Goal: Transaction & Acquisition: Purchase product/service

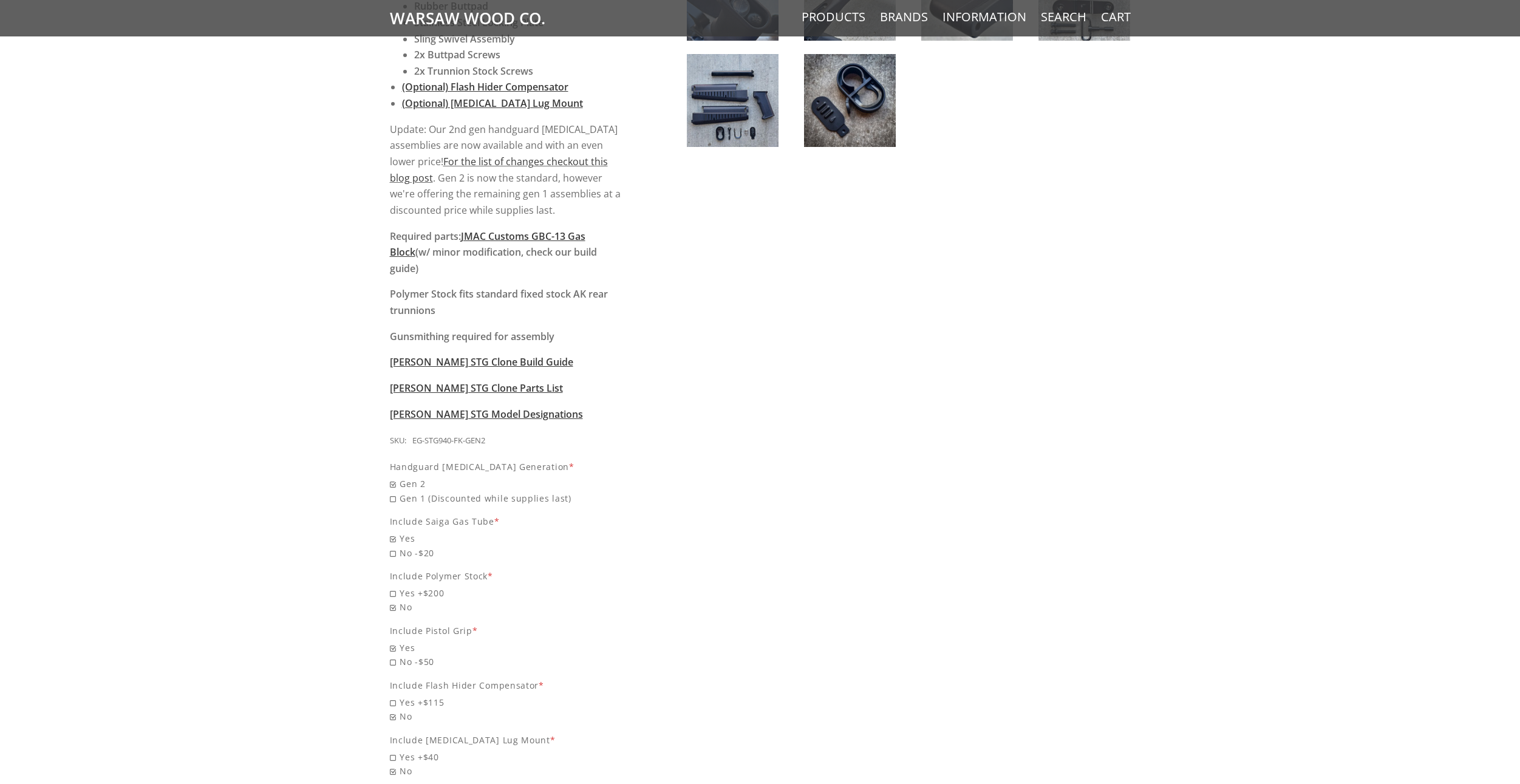
scroll to position [1033, 0]
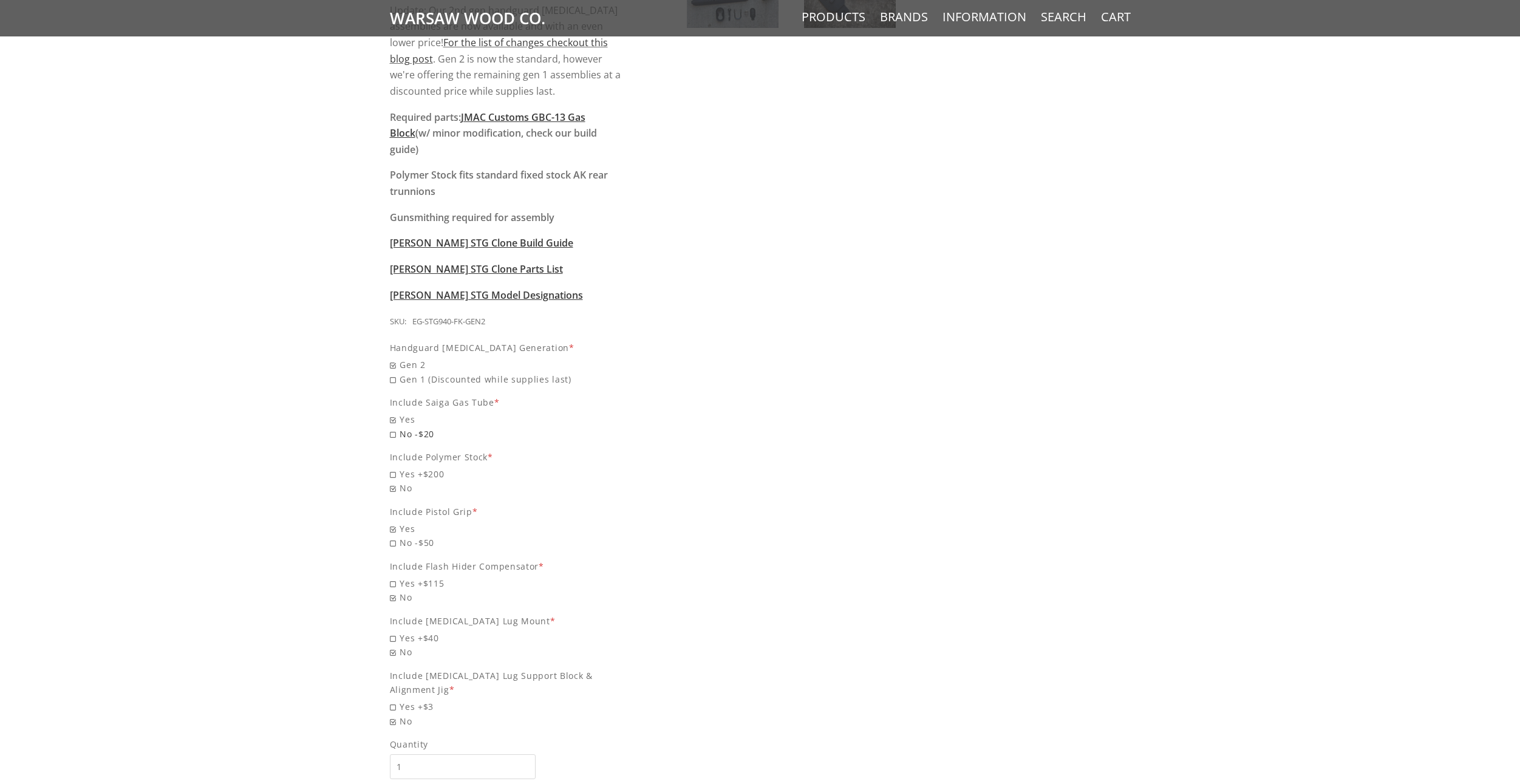
click at [408, 427] on span "No -$20" at bounding box center [506, 434] width 233 height 14
click at [408, 427] on input "No -$20" at bounding box center [474, 427] width 170 height 1
radio input "true"
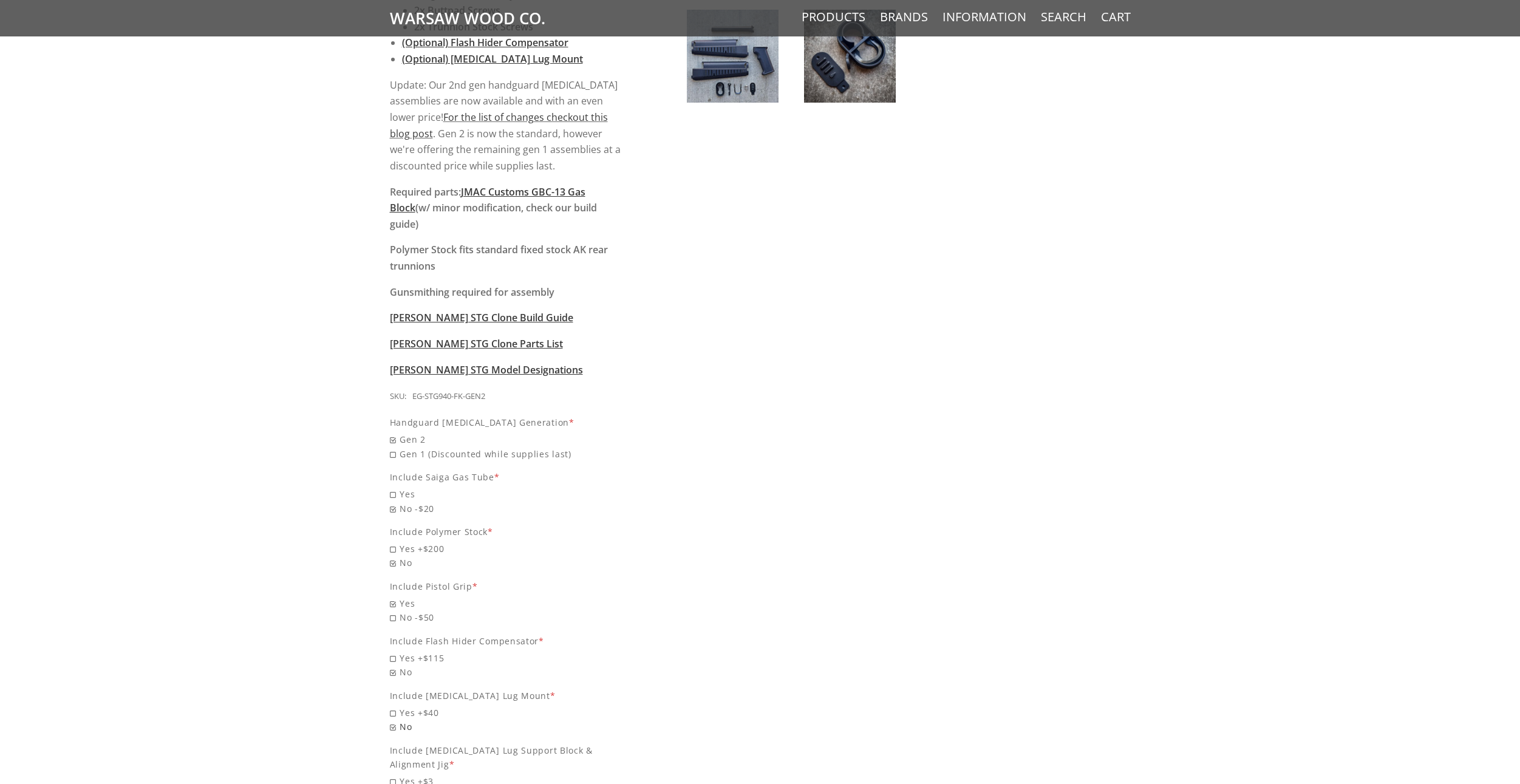
scroll to position [1093, 0]
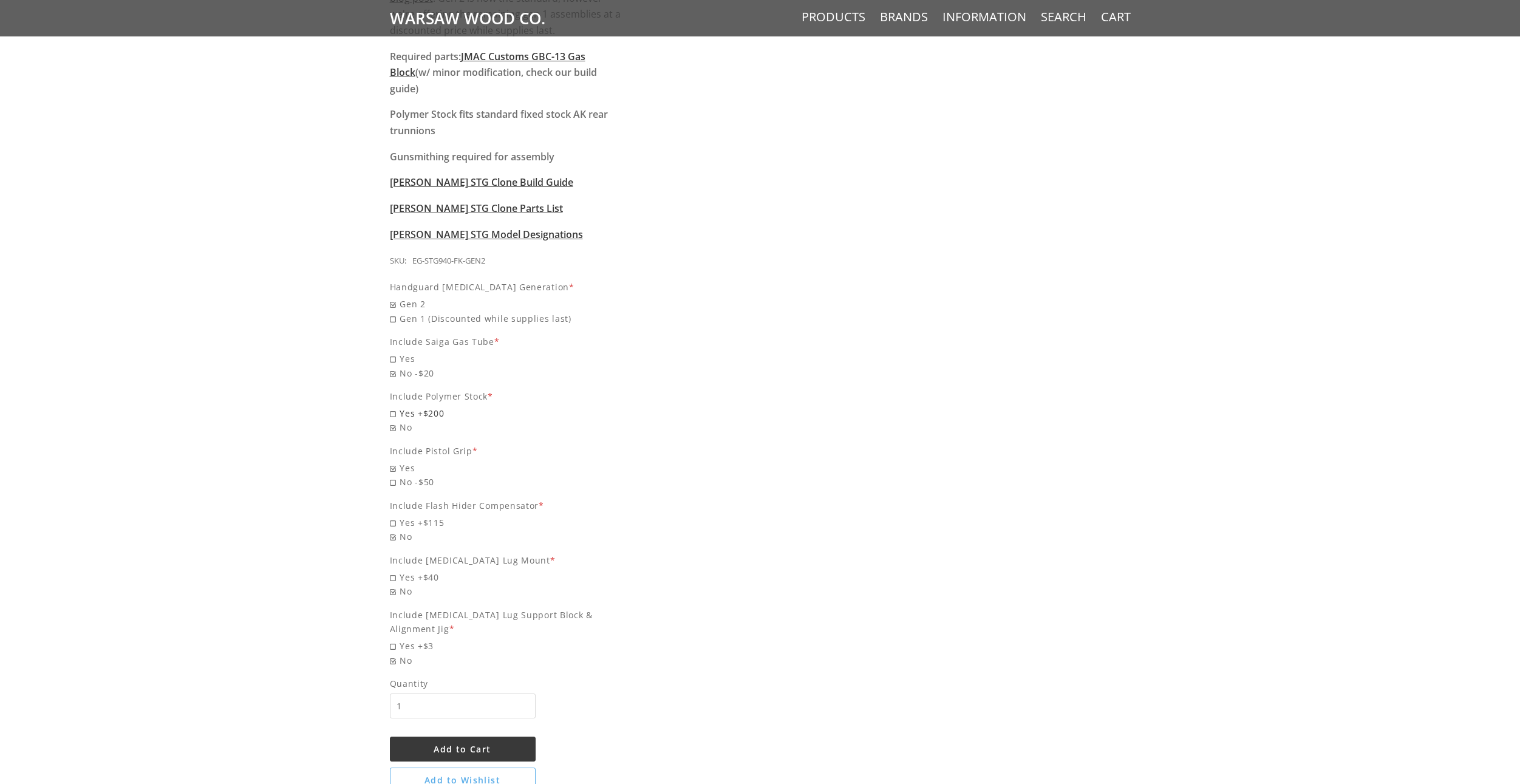
click at [404, 406] on span "Yes +$200" at bounding box center [506, 413] width 233 height 14
click at [404, 406] on input "Yes +$200" at bounding box center [474, 406] width 170 height 1
radio input "true"
click at [403, 475] on span "No -$50" at bounding box center [506, 482] width 233 height 14
click at [403, 475] on input "No -$50" at bounding box center [474, 475] width 170 height 1
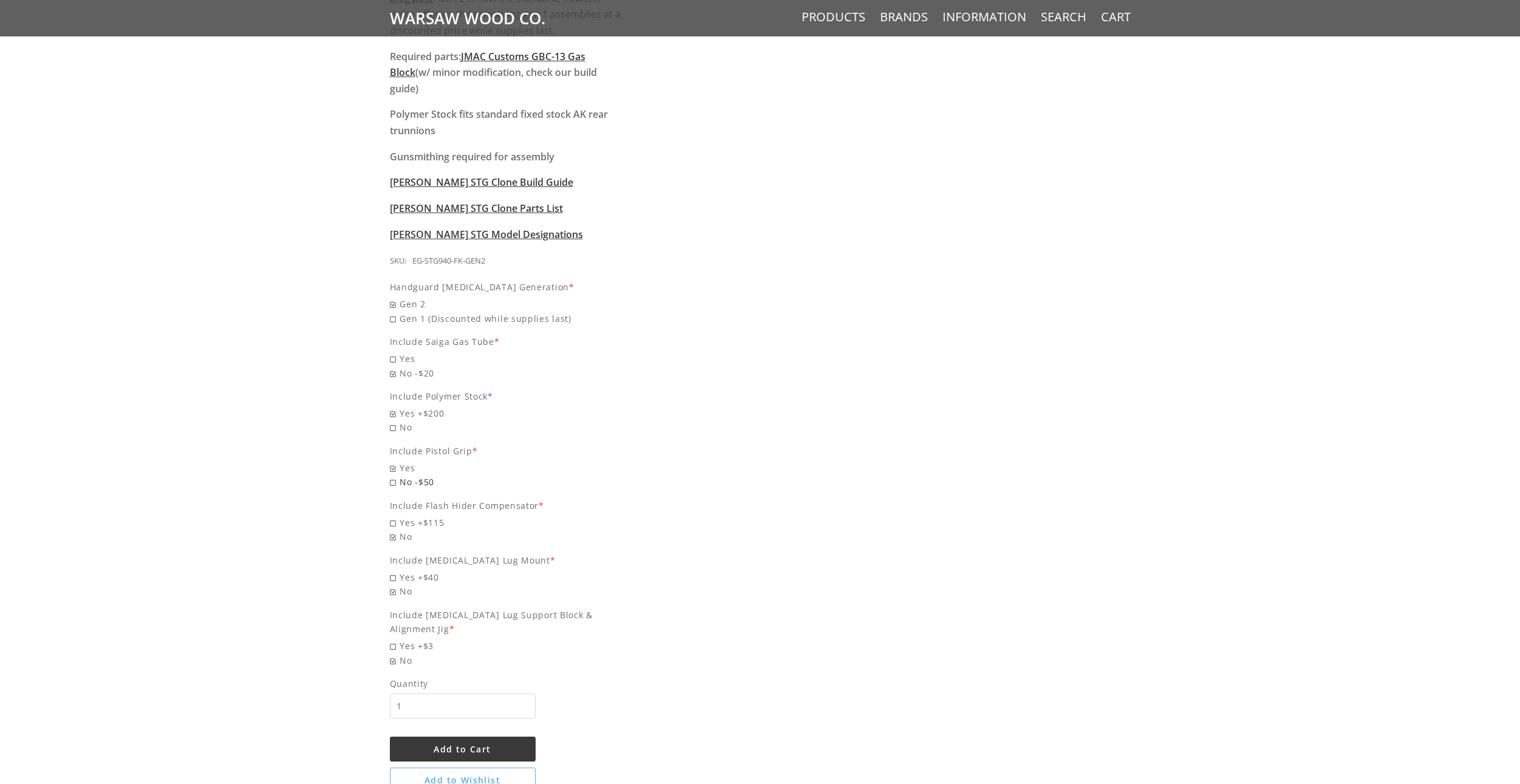
radio input "true"
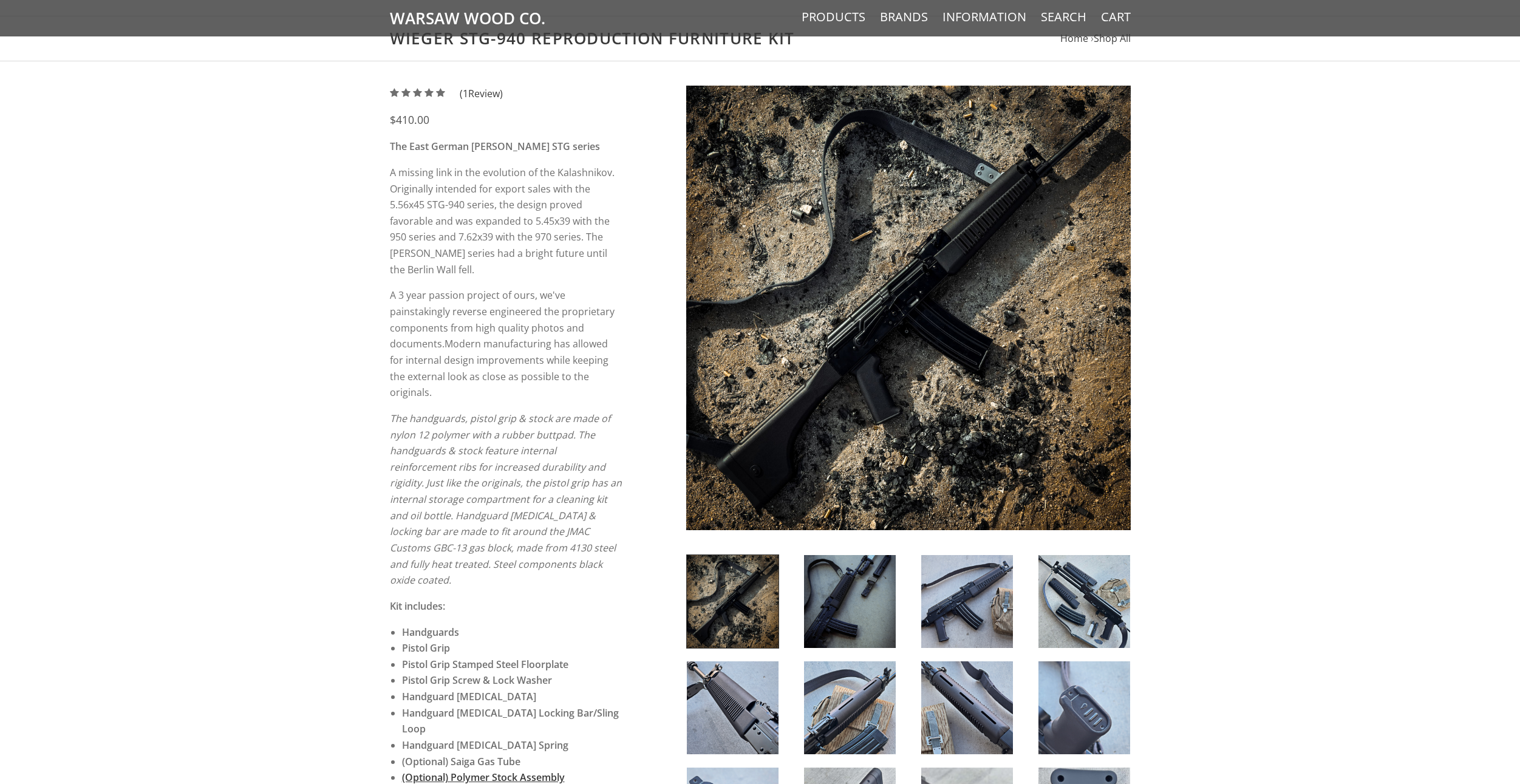
scroll to position [61, 0]
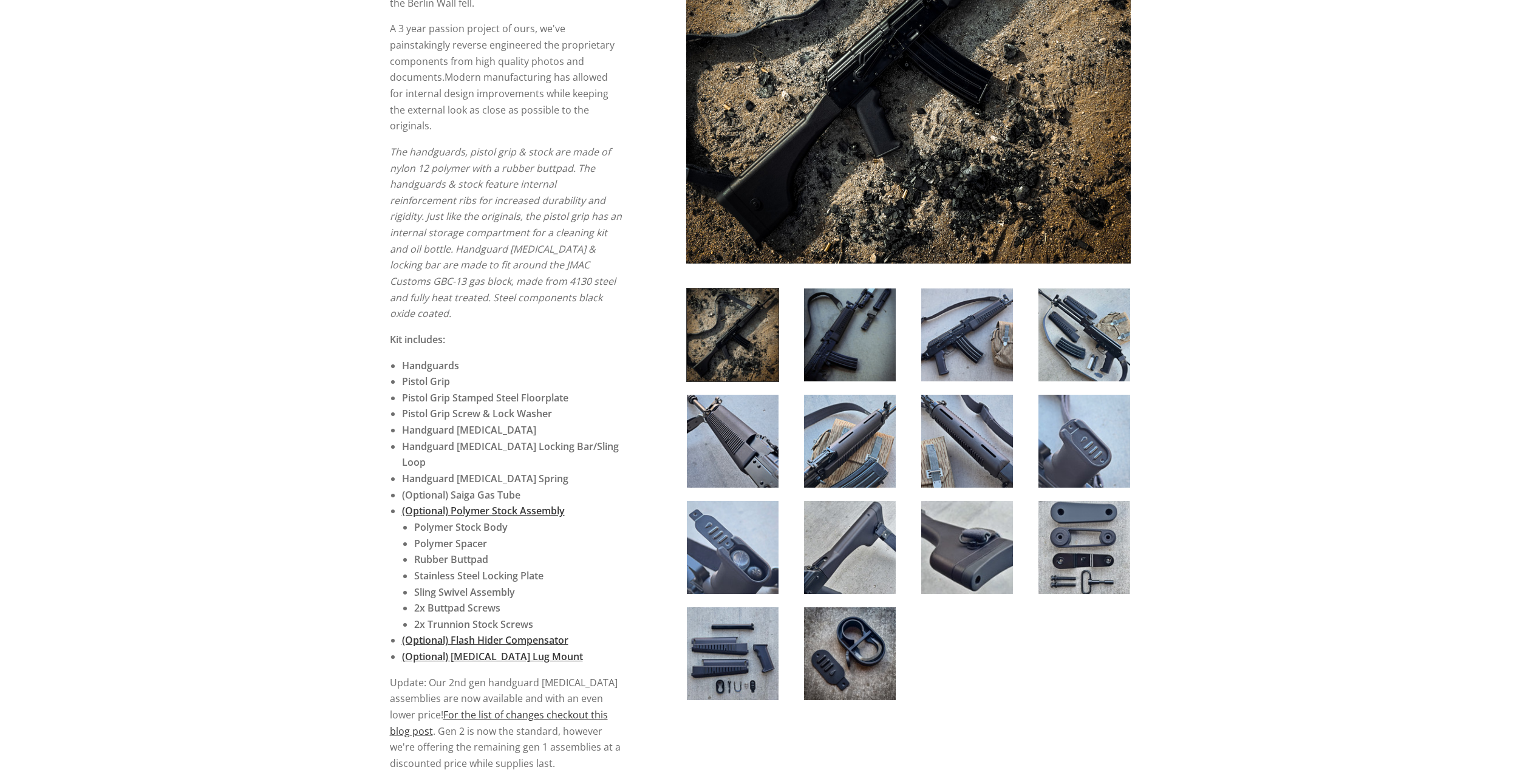
scroll to position [364, 0]
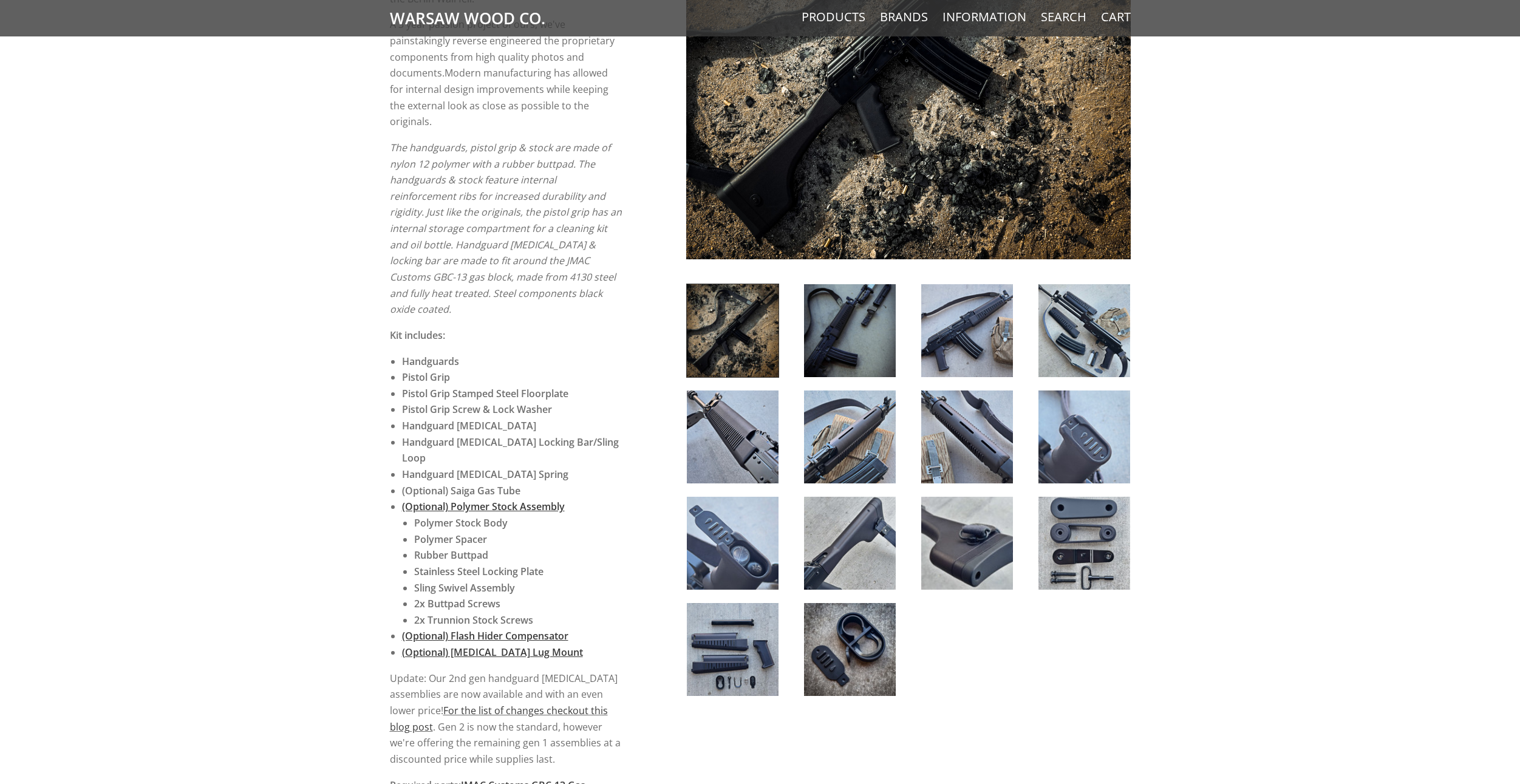
click at [726, 658] on img at bounding box center [732, 649] width 92 height 93
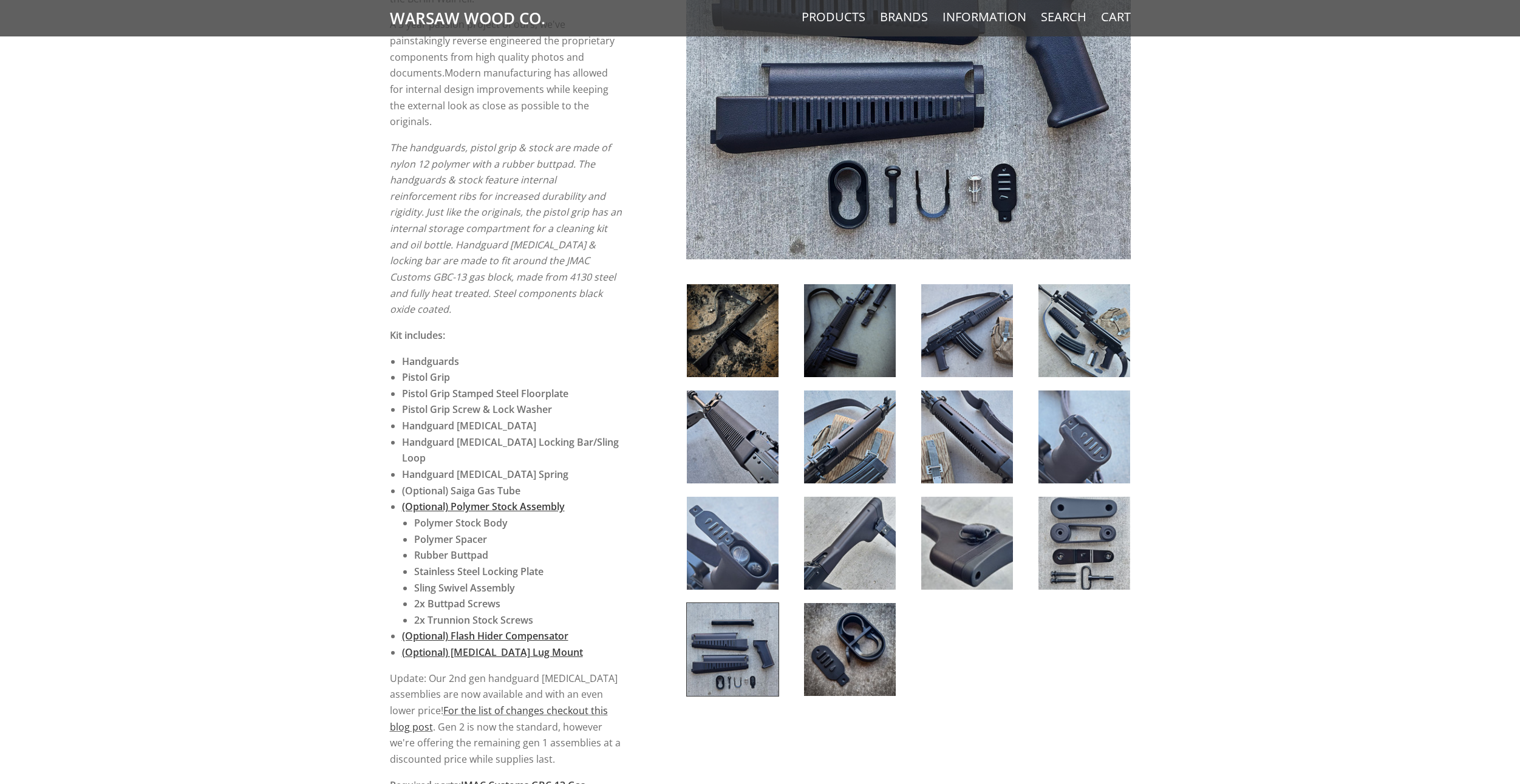
click at [776, 540] on img at bounding box center [732, 543] width 92 height 93
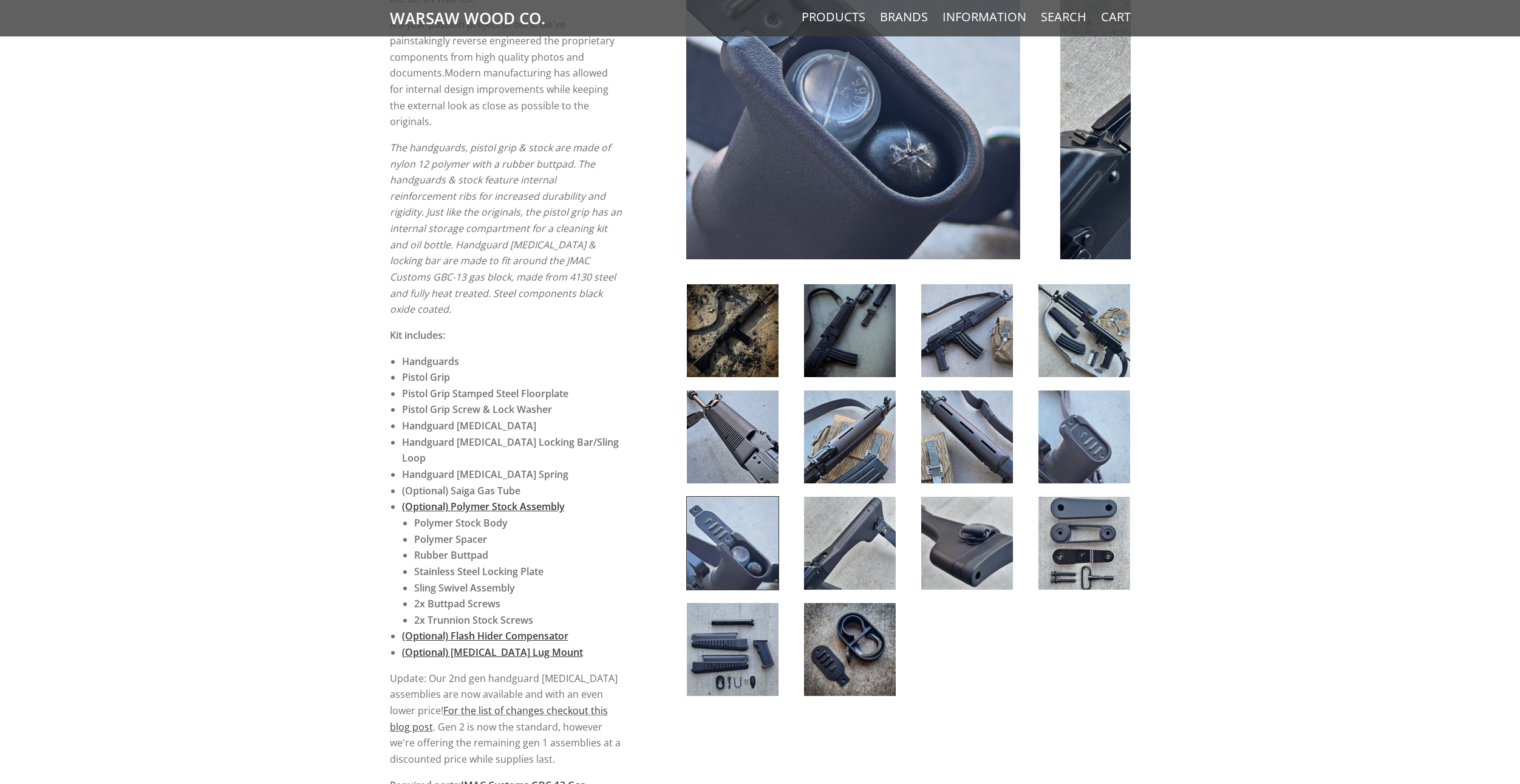
click at [739, 441] on img at bounding box center [732, 437] width 92 height 93
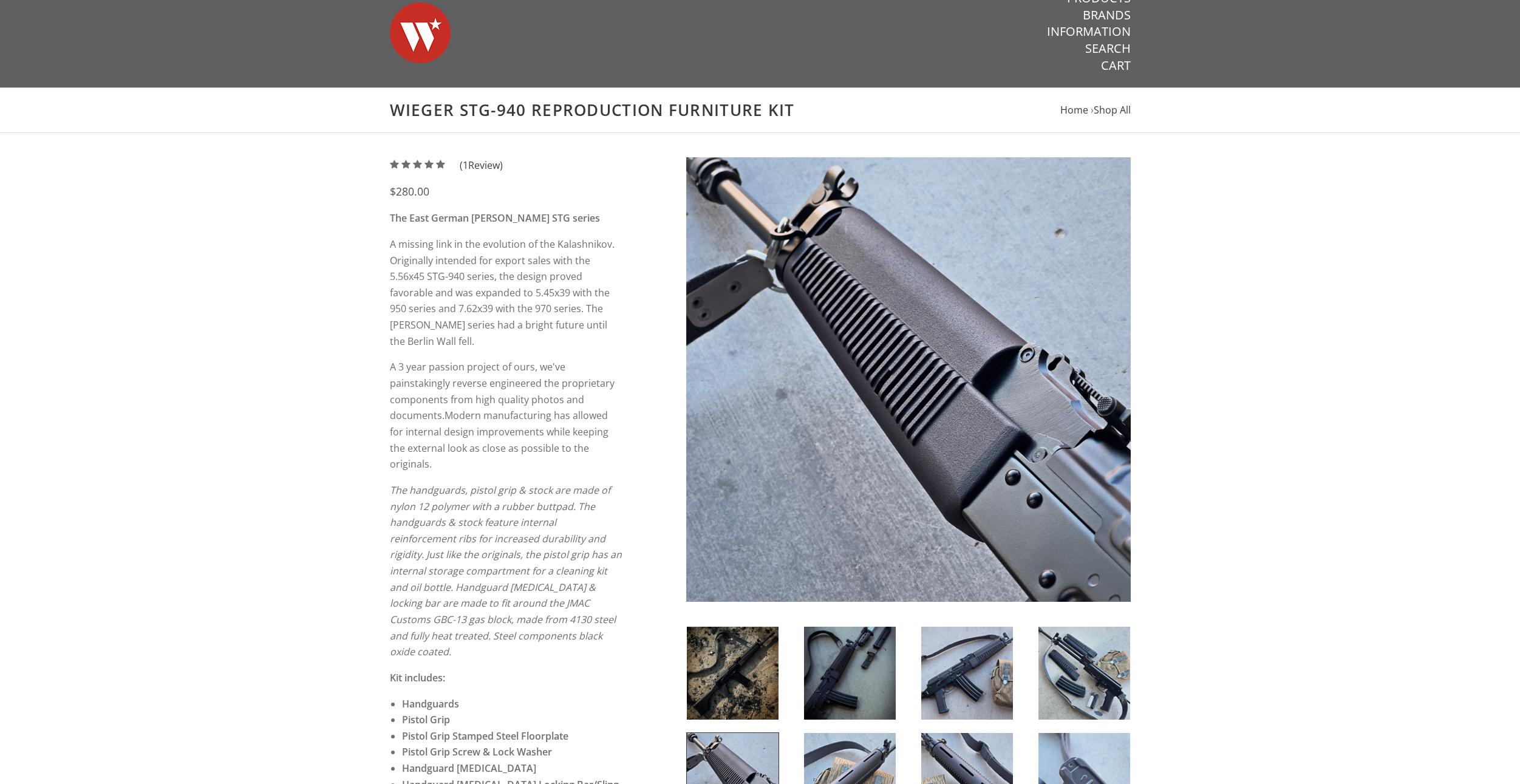
scroll to position [0, 0]
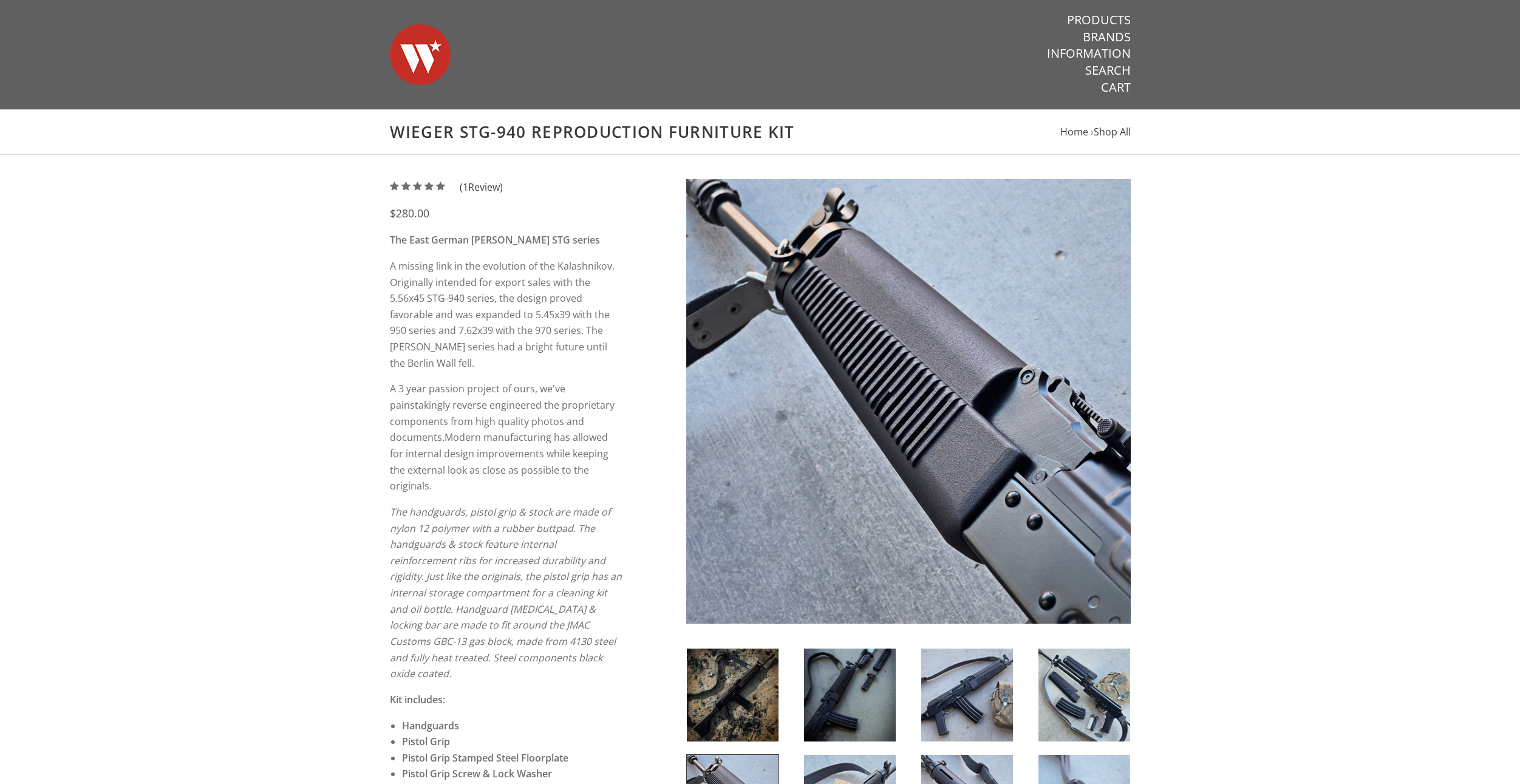
click at [732, 705] on img at bounding box center [732, 695] width 92 height 93
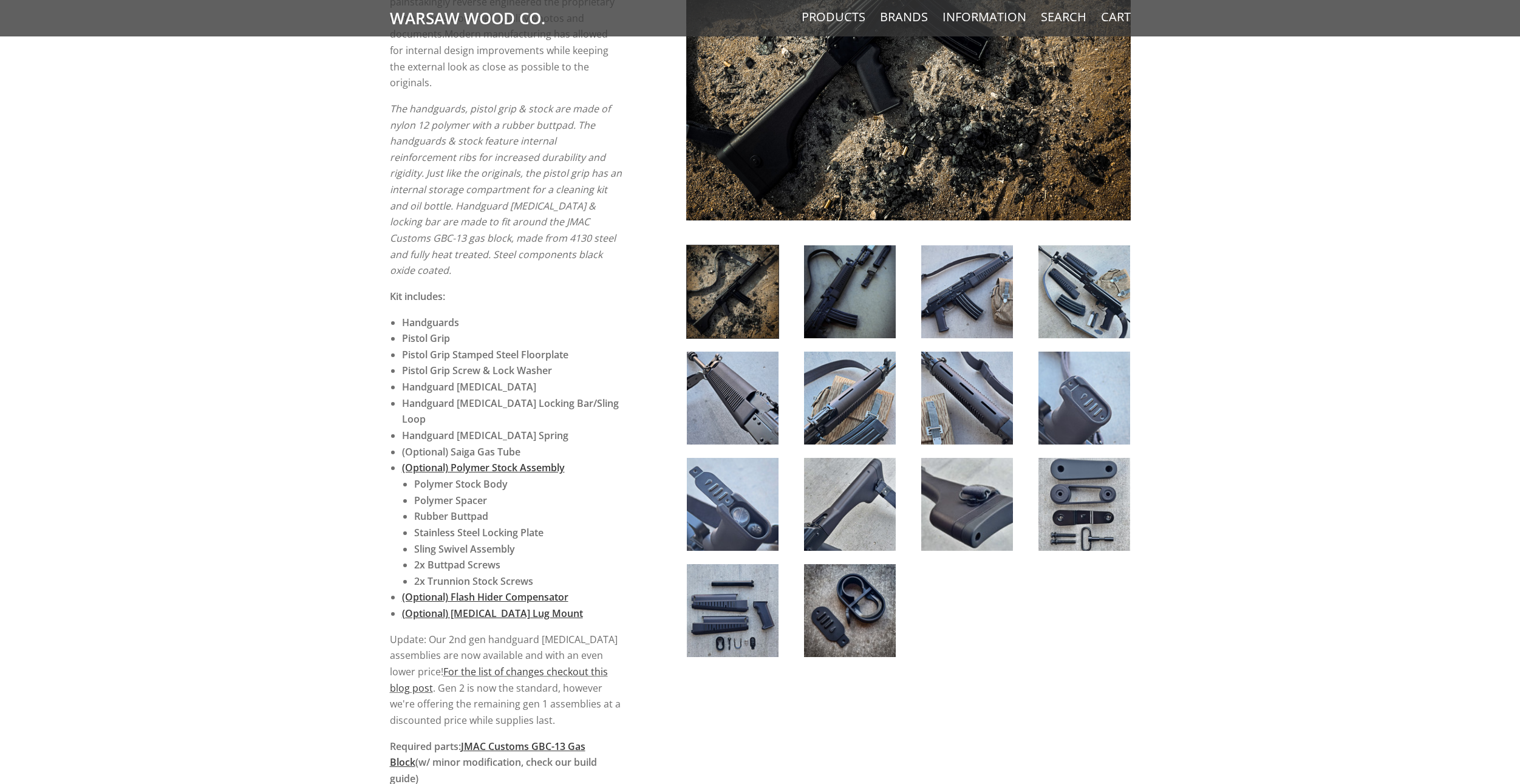
scroll to position [425, 0]
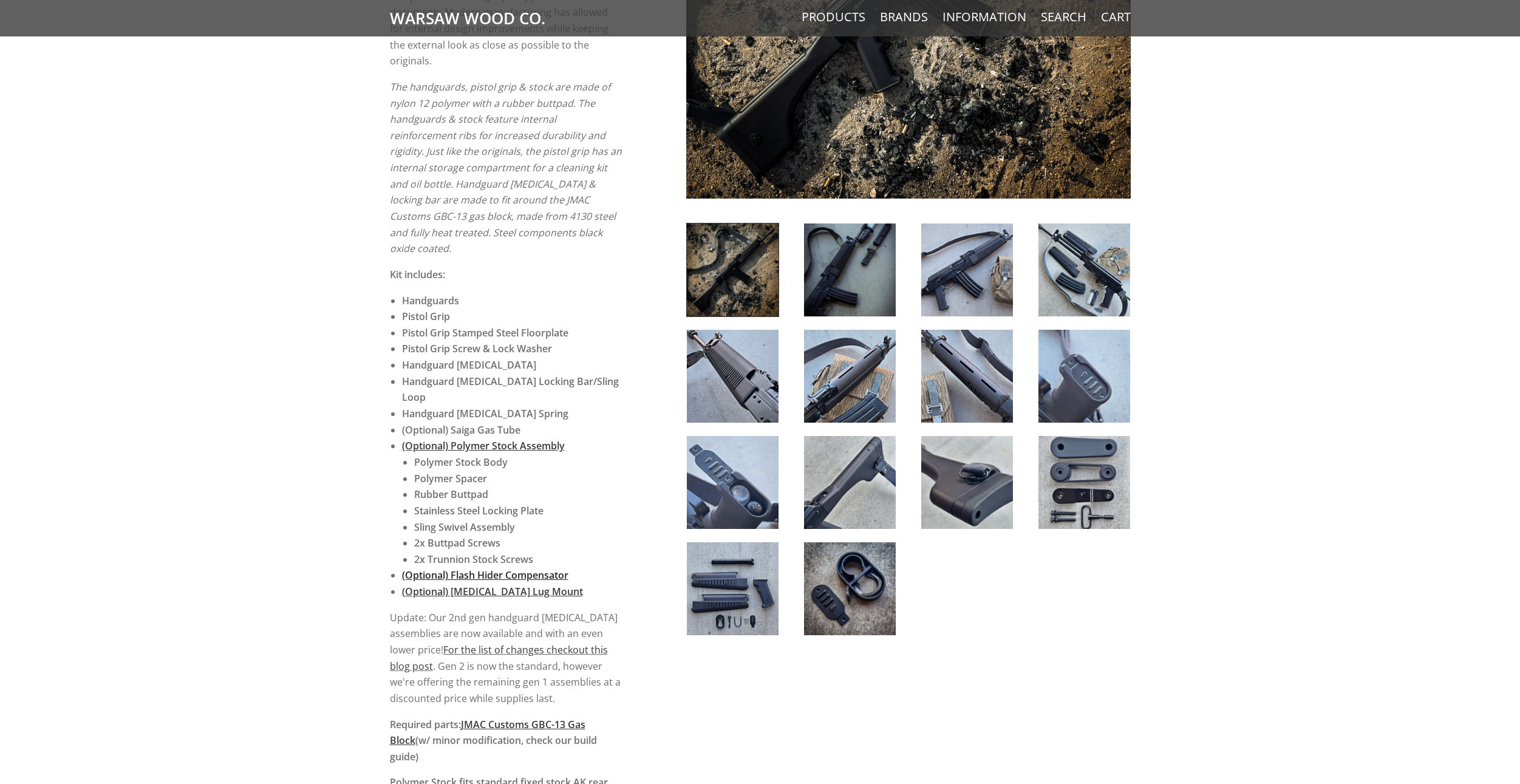
click at [520, 568] on span "(Optional) Flash Hider Compensator" at bounding box center [485, 575] width 166 height 14
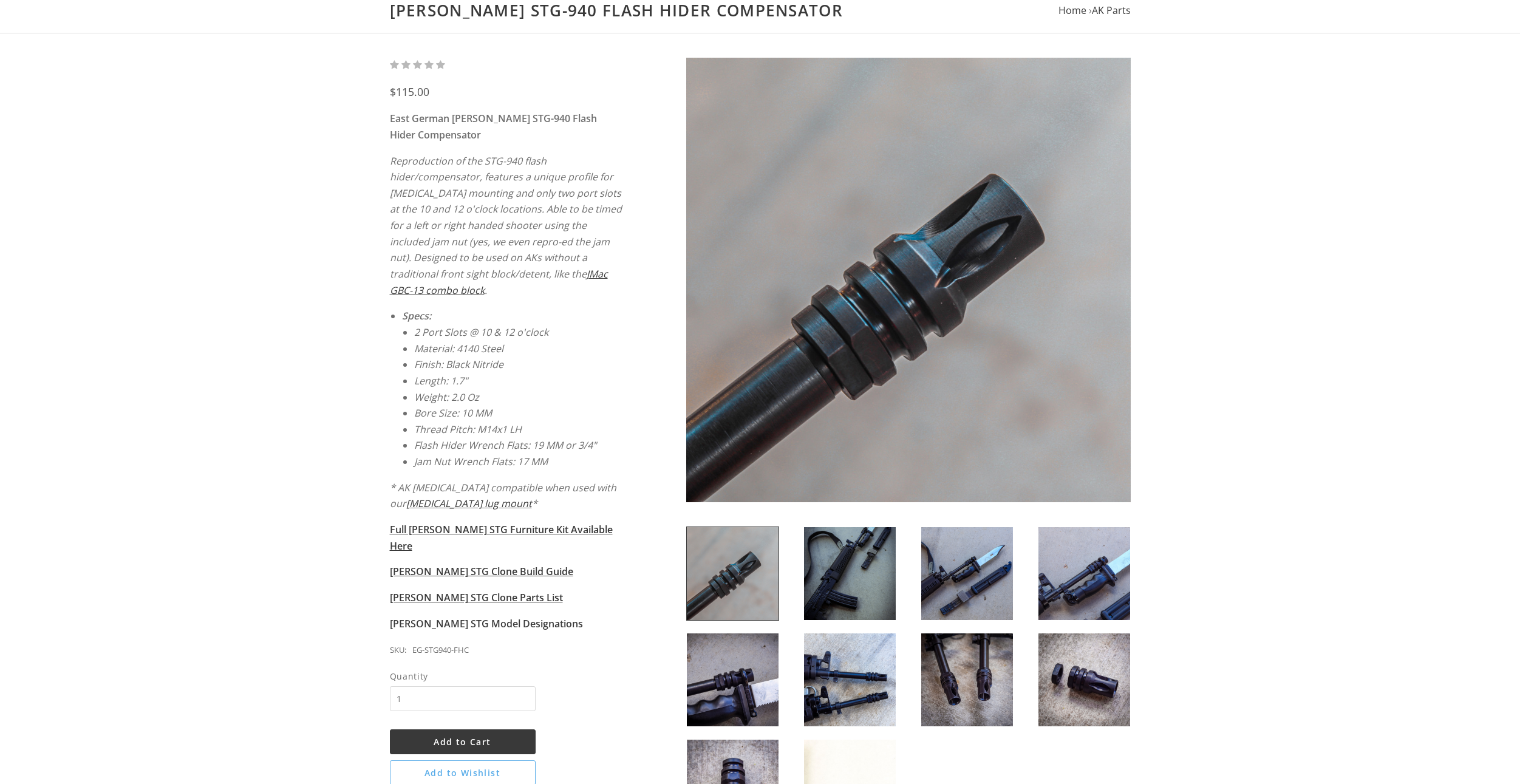
scroll to position [182, 0]
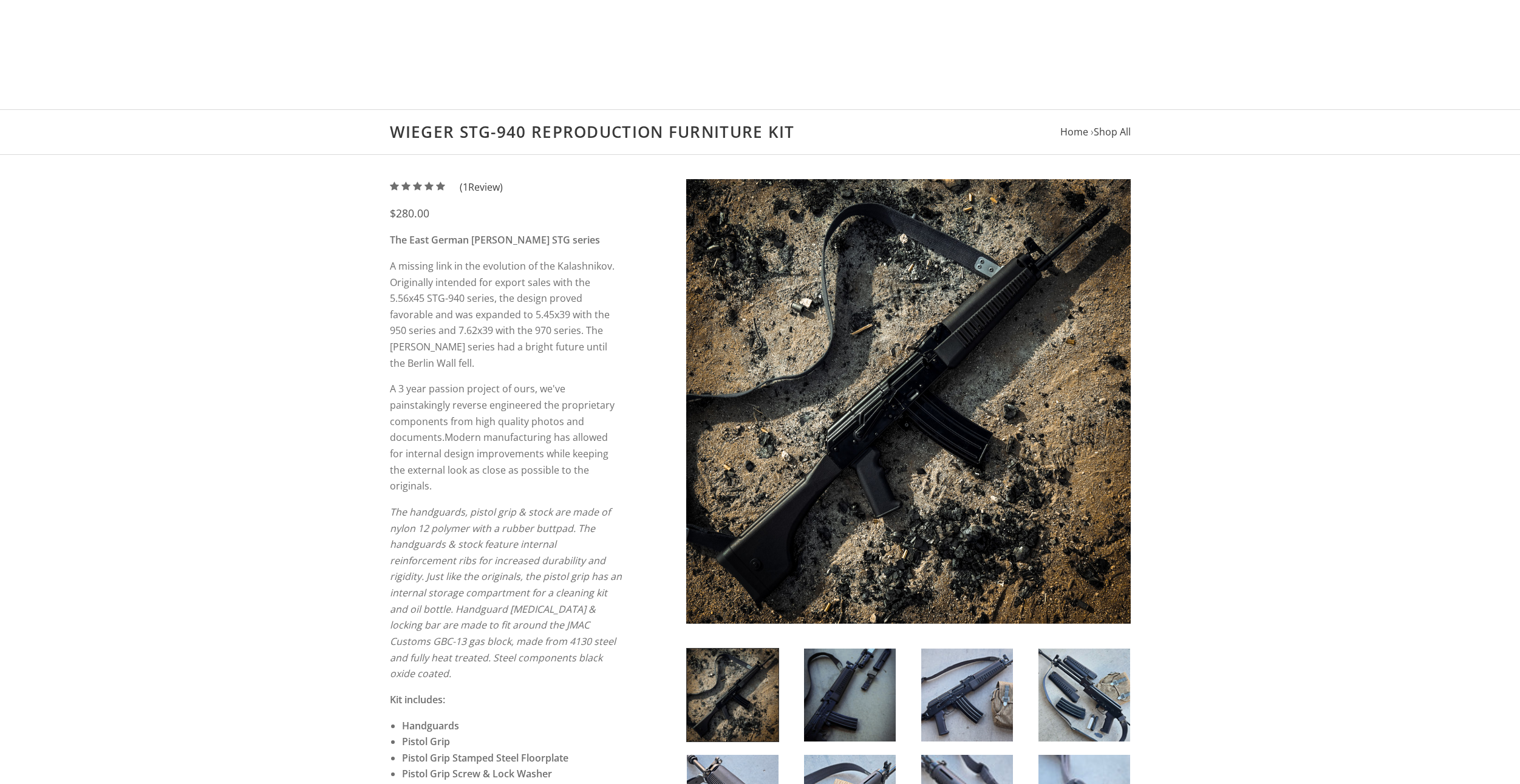
scroll to position [424, 0]
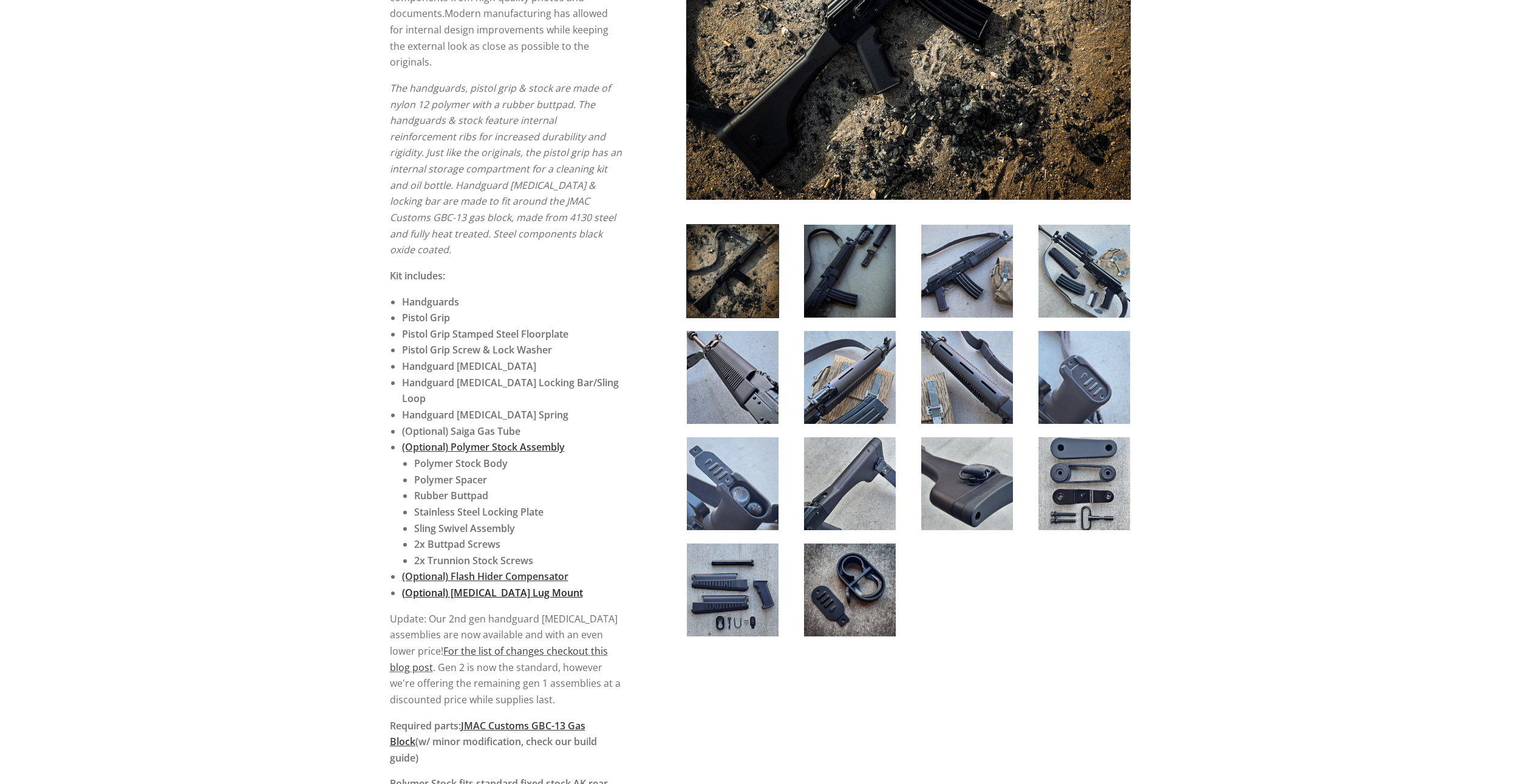
click at [470, 586] on span "(Optional) Bayonet Lug Mount" at bounding box center [492, 593] width 181 height 14
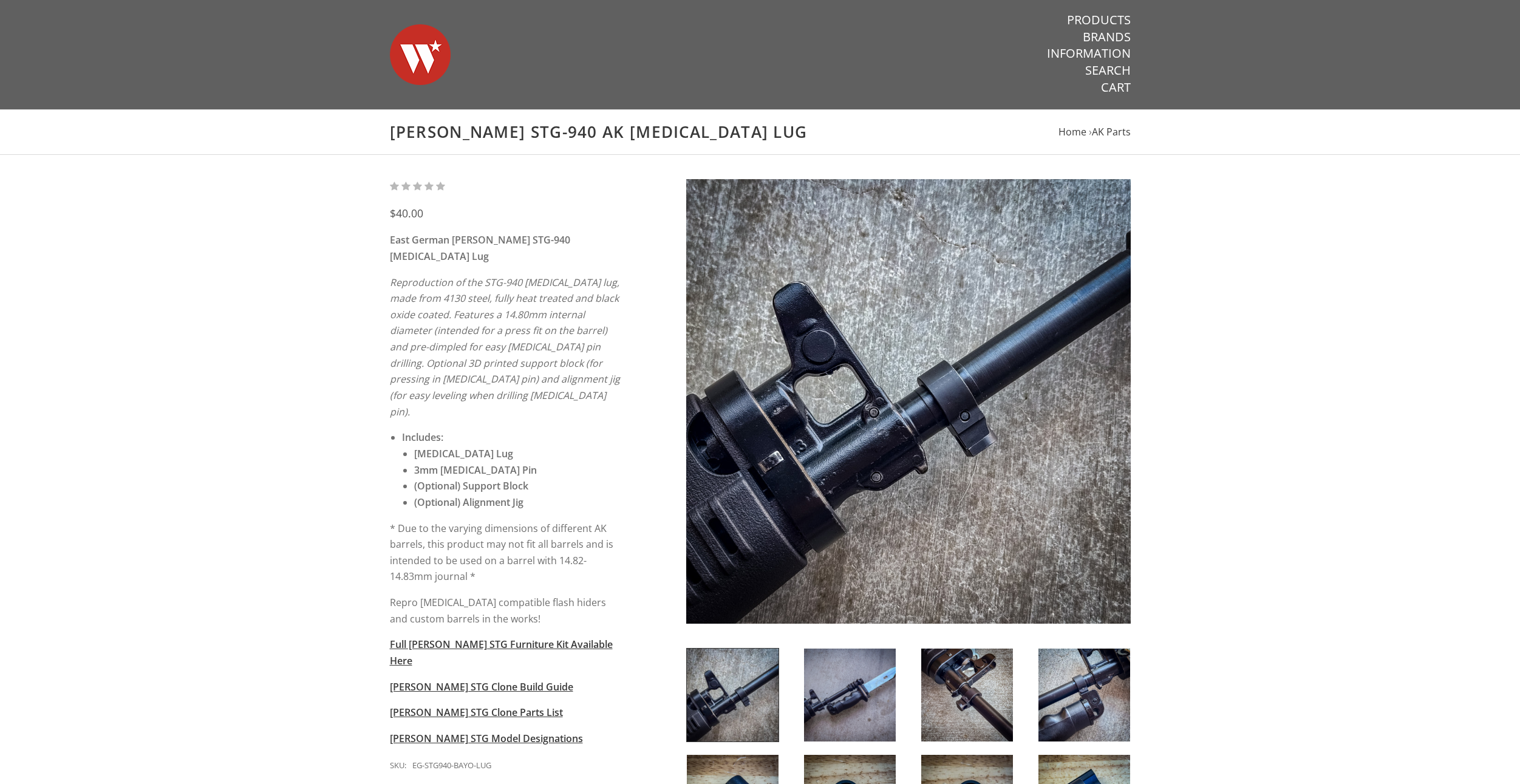
click at [818, 686] on img at bounding box center [850, 695] width 92 height 93
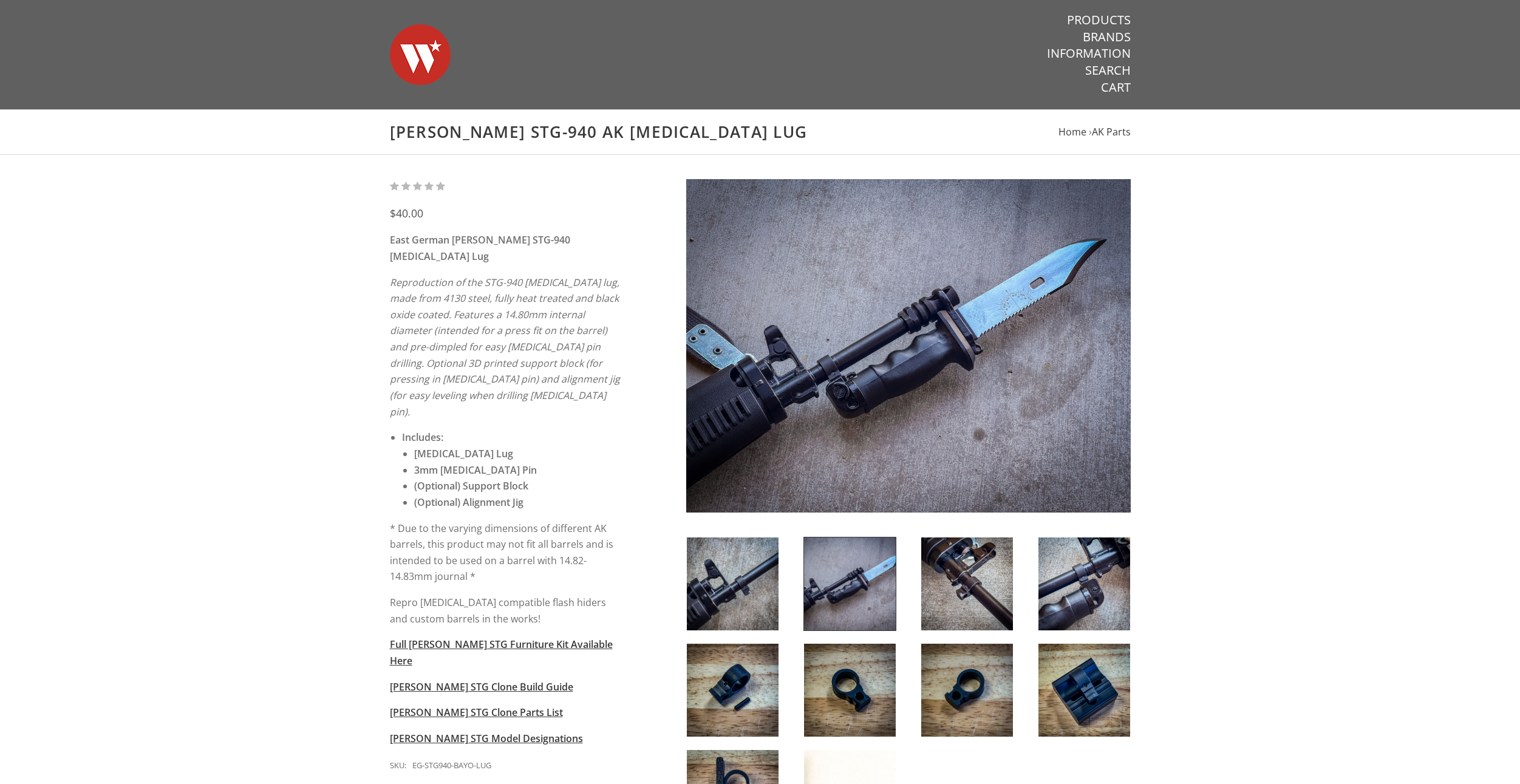
click at [719, 590] on img at bounding box center [732, 584] width 92 height 93
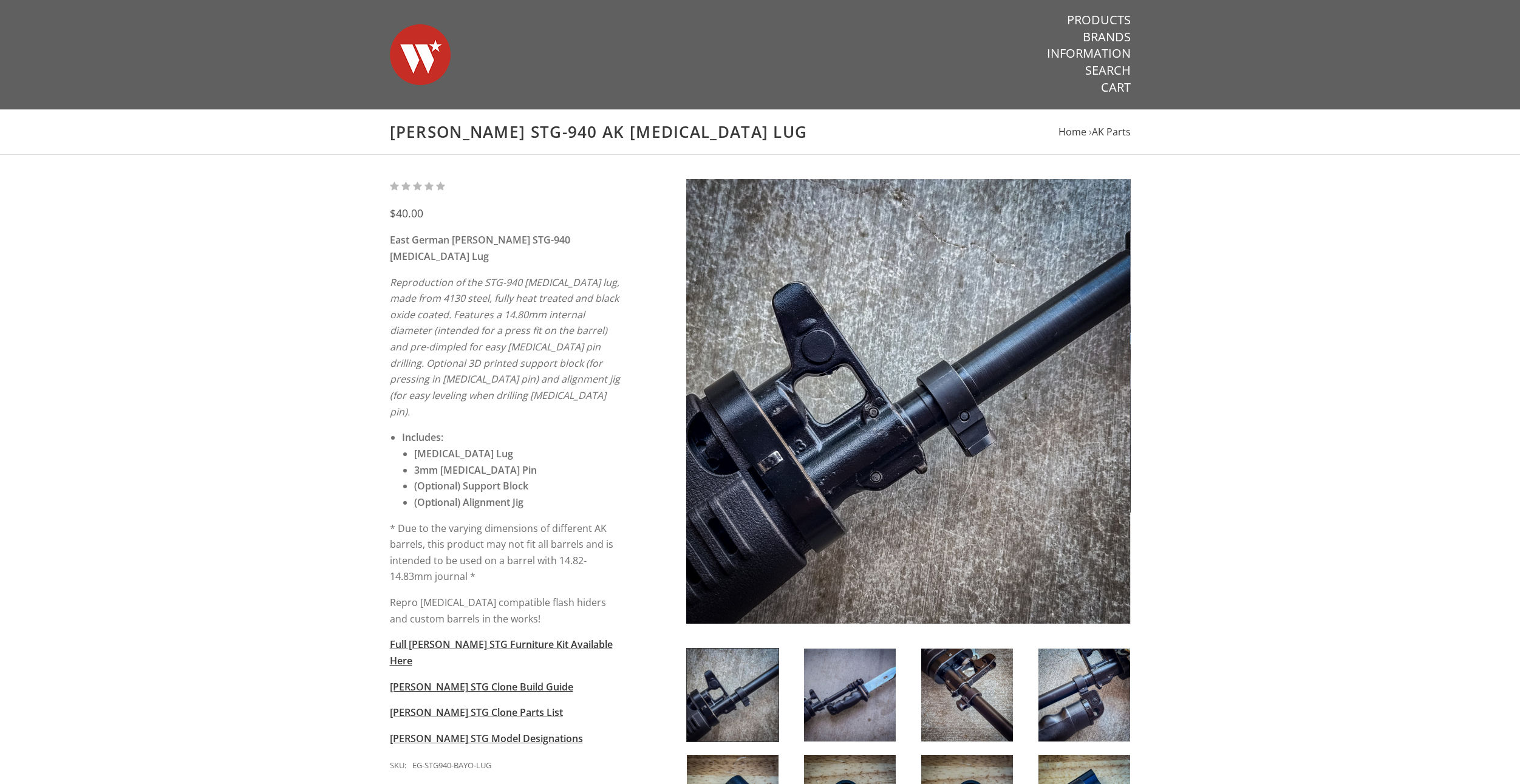
click at [970, 634] on div at bounding box center [909, 573] width 444 height 788
click at [975, 679] on img at bounding box center [967, 695] width 92 height 93
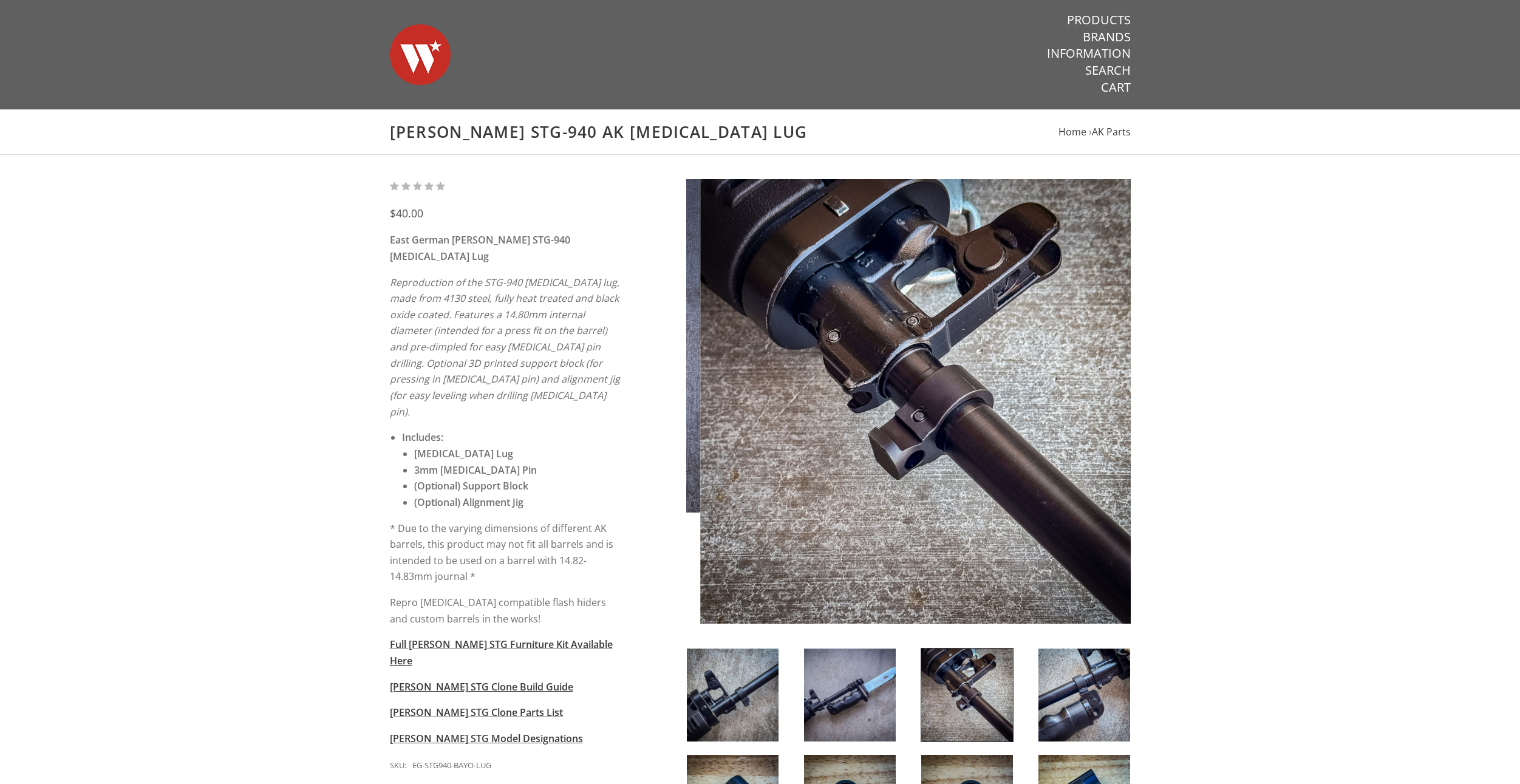
click at [1074, 691] on img at bounding box center [1084, 695] width 92 height 93
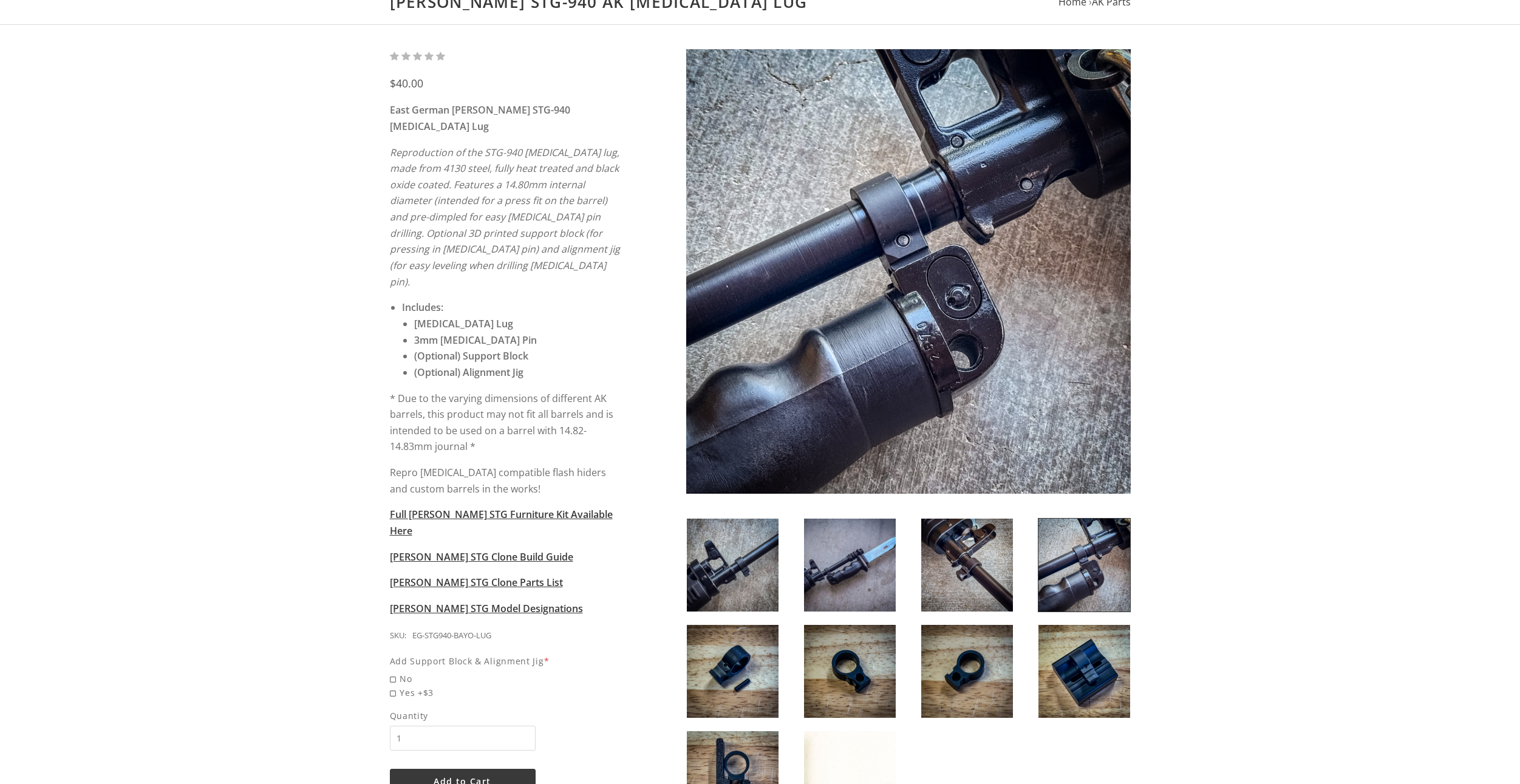
scroll to position [243, 0]
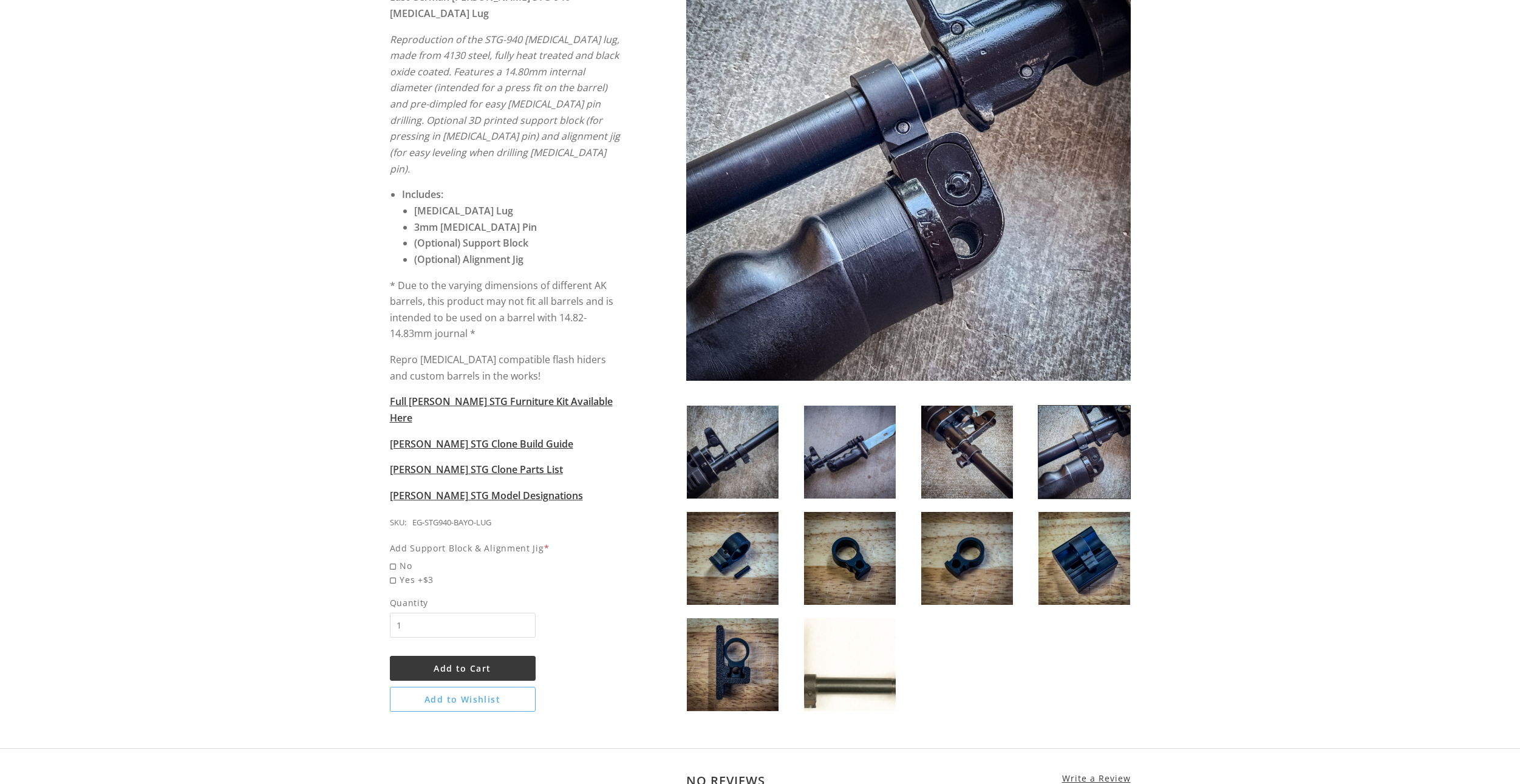
click at [699, 639] on img at bounding box center [732, 665] width 92 height 93
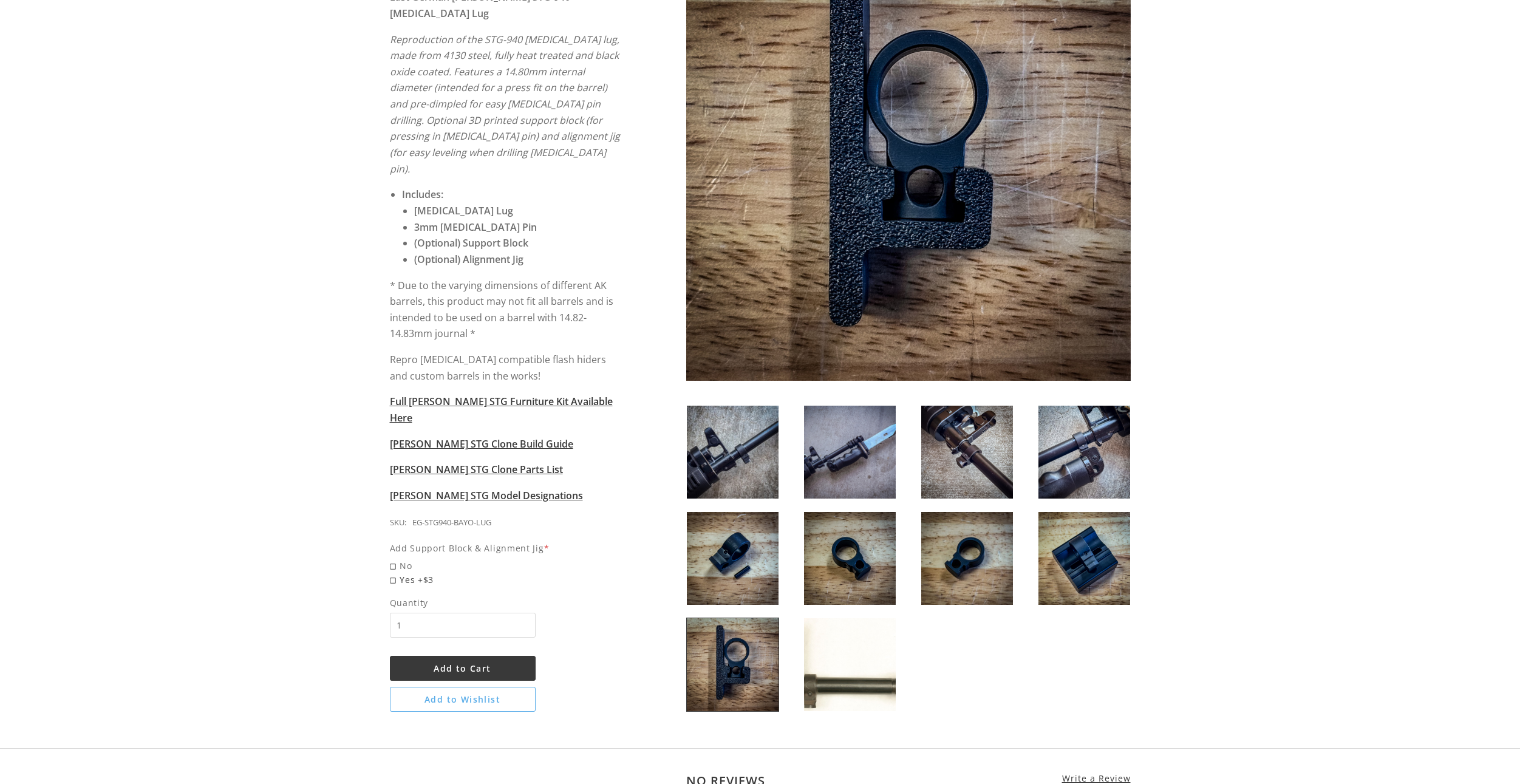
click at [392, 573] on span "Yes +$3" at bounding box center [506, 579] width 233 height 14
click at [392, 573] on input "Yes +$3" at bounding box center [474, 573] width 170 height 1
radio input "true"
click at [399, 573] on span "Yes +$3" at bounding box center [506, 579] width 233 height 14
click at [399, 573] on input "Yes +$3" at bounding box center [474, 573] width 170 height 1
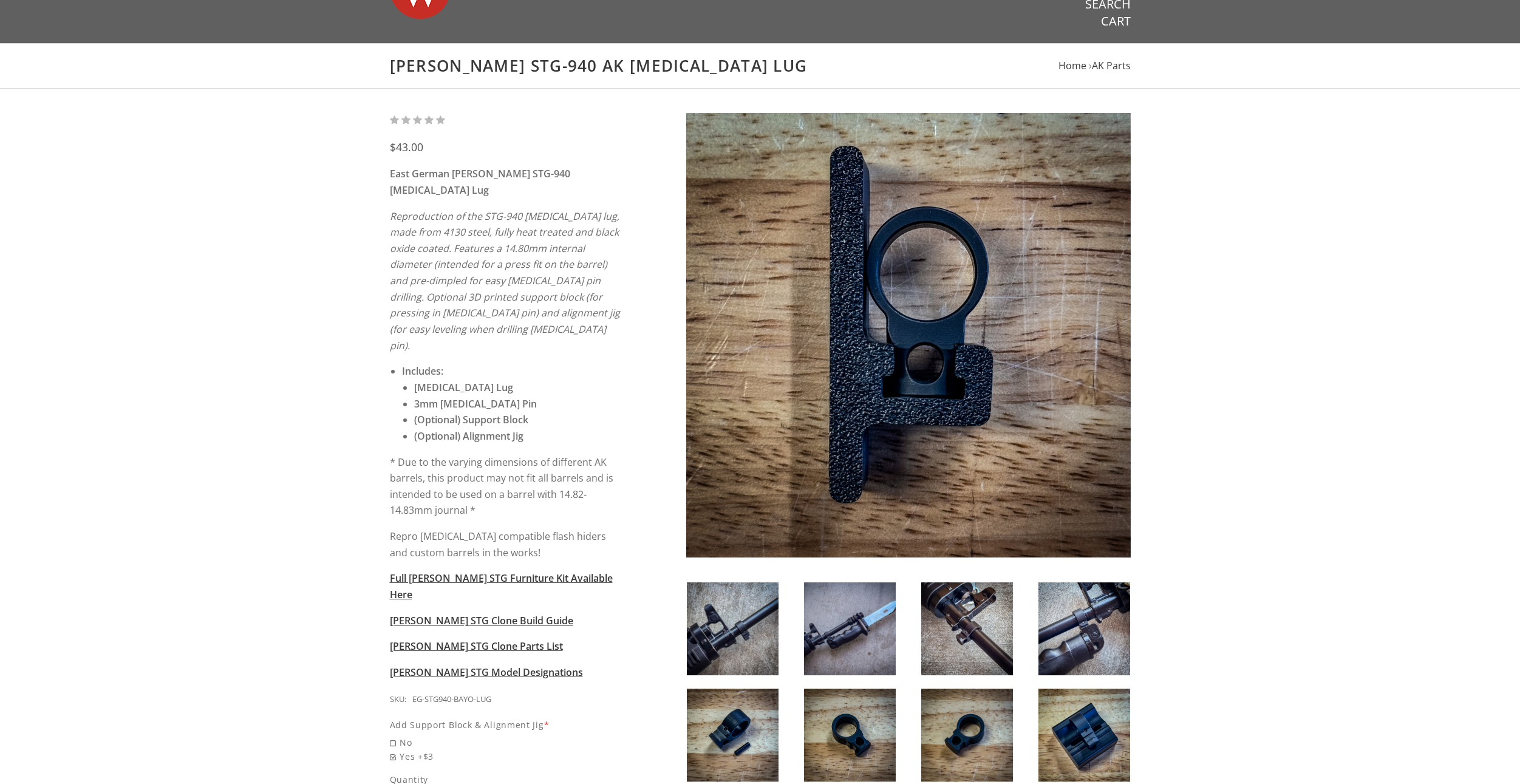
scroll to position [61, 0]
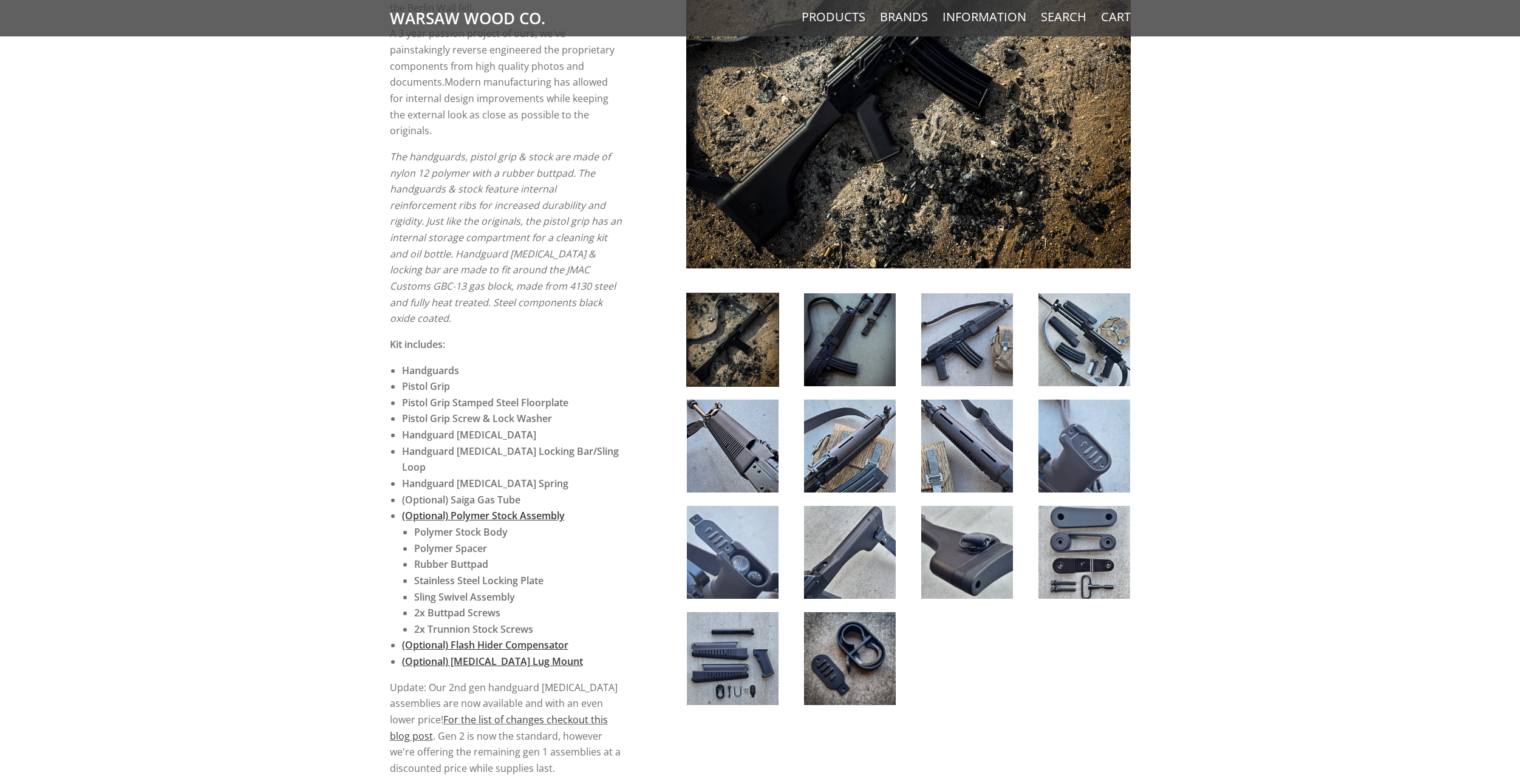
scroll to position [119, 0]
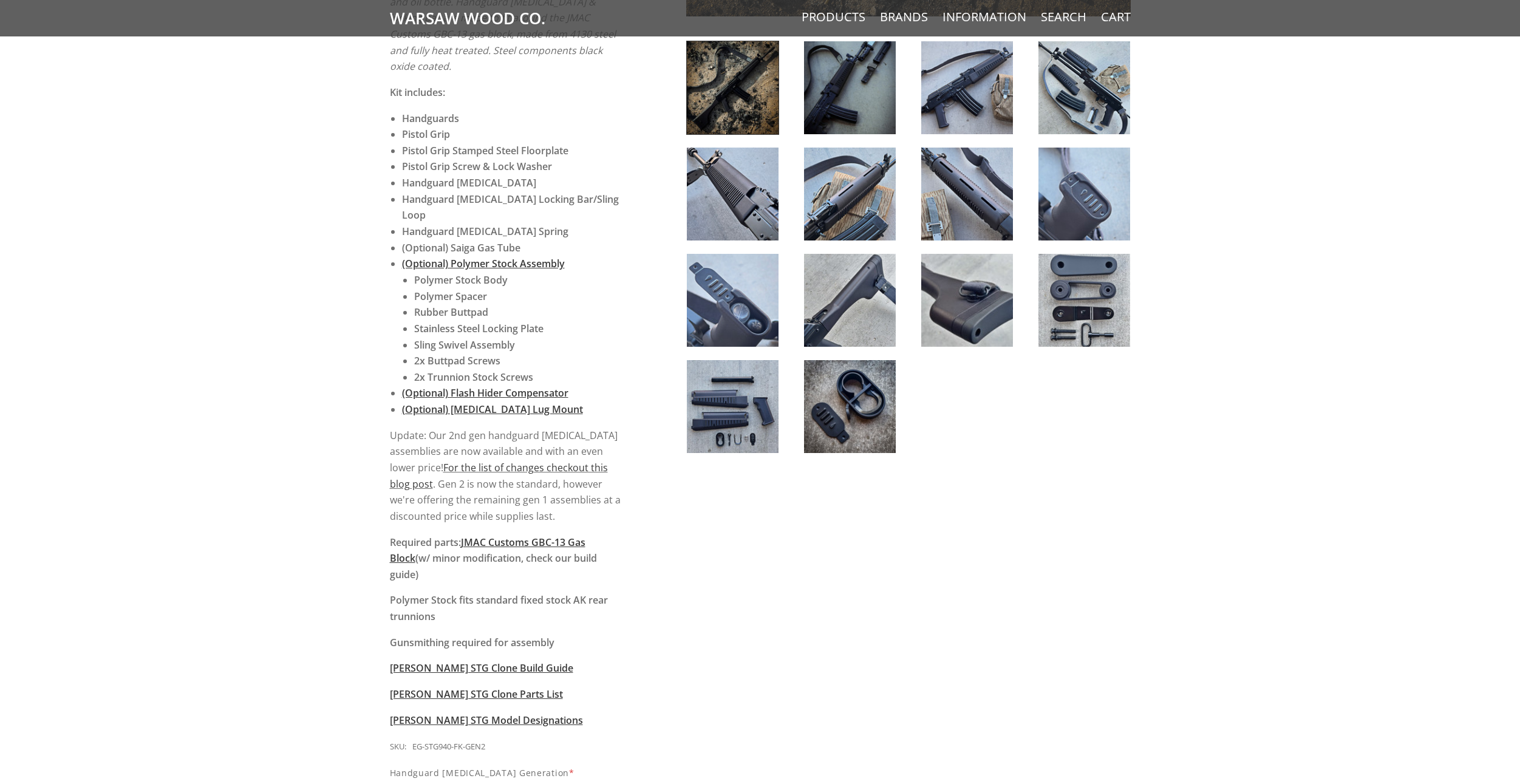
scroll to position [182, 0]
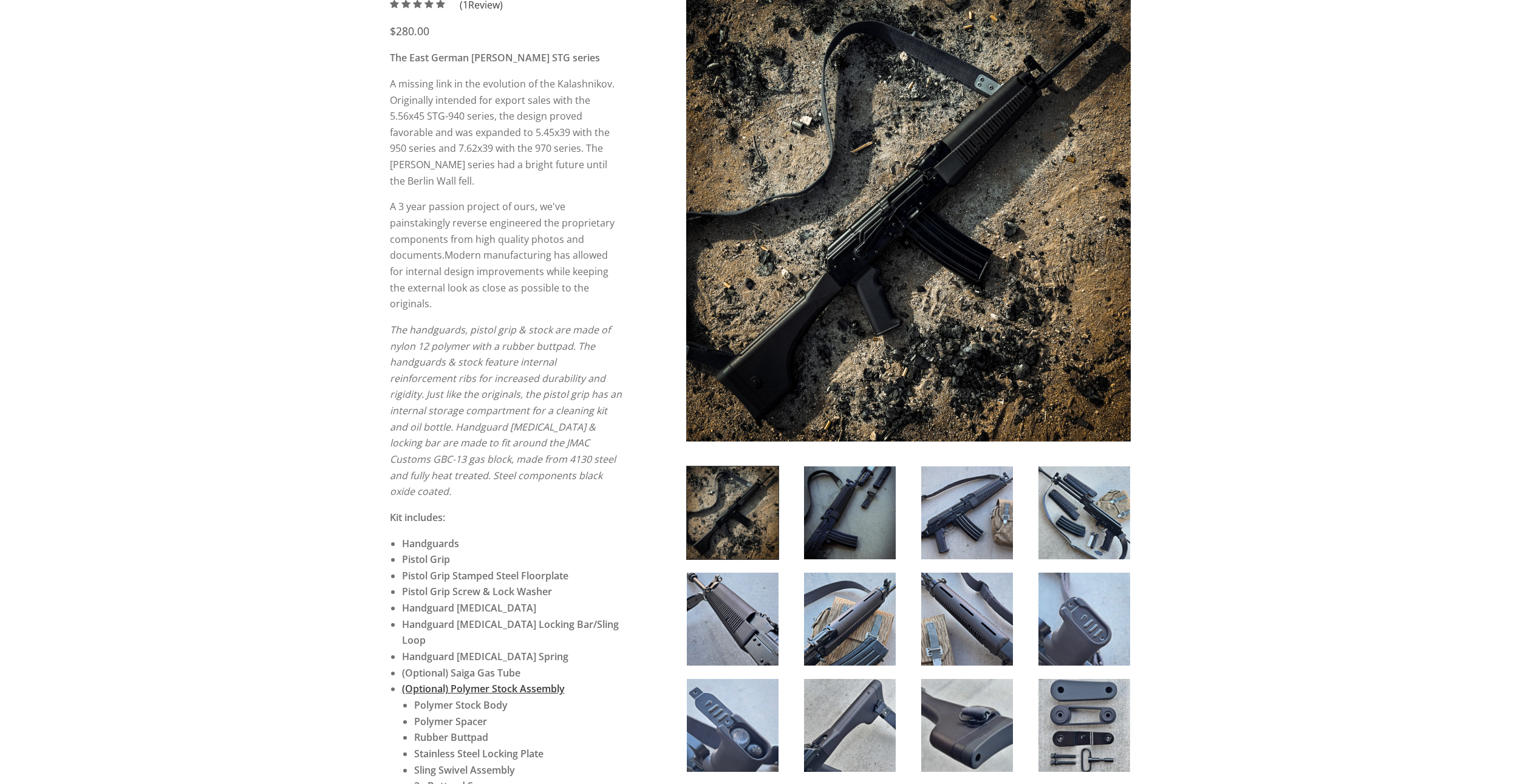
click at [1073, 492] on img at bounding box center [1084, 513] width 92 height 93
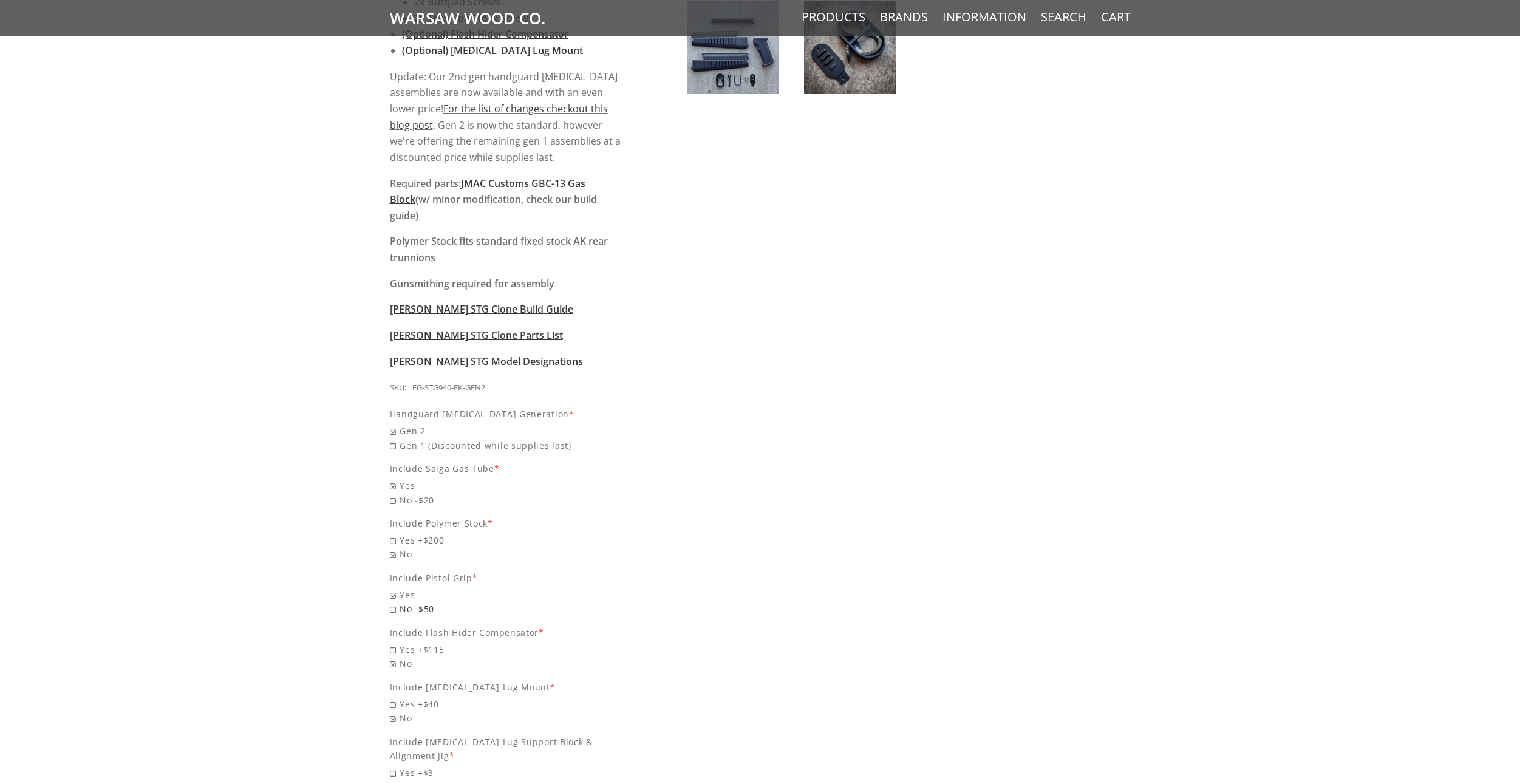
scroll to position [972, 0]
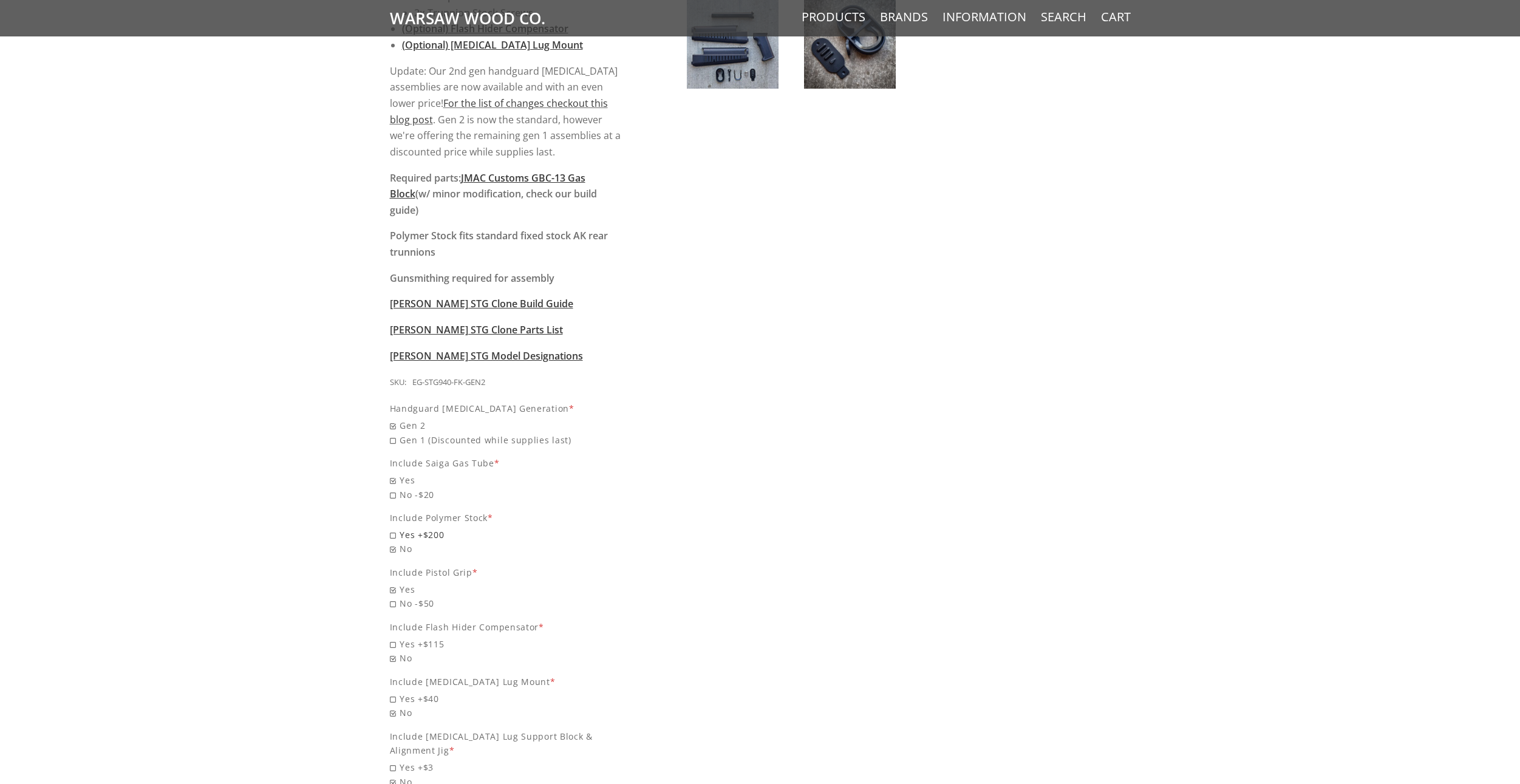
click at [408, 527] on span "Yes +$200" at bounding box center [506, 534] width 233 height 14
click at [408, 527] on input "Yes +$200" at bounding box center [474, 527] width 170 height 1
radio input "true"
click at [408, 596] on span "No -$50" at bounding box center [506, 603] width 233 height 14
click at [408, 596] on input "No -$50" at bounding box center [474, 596] width 170 height 1
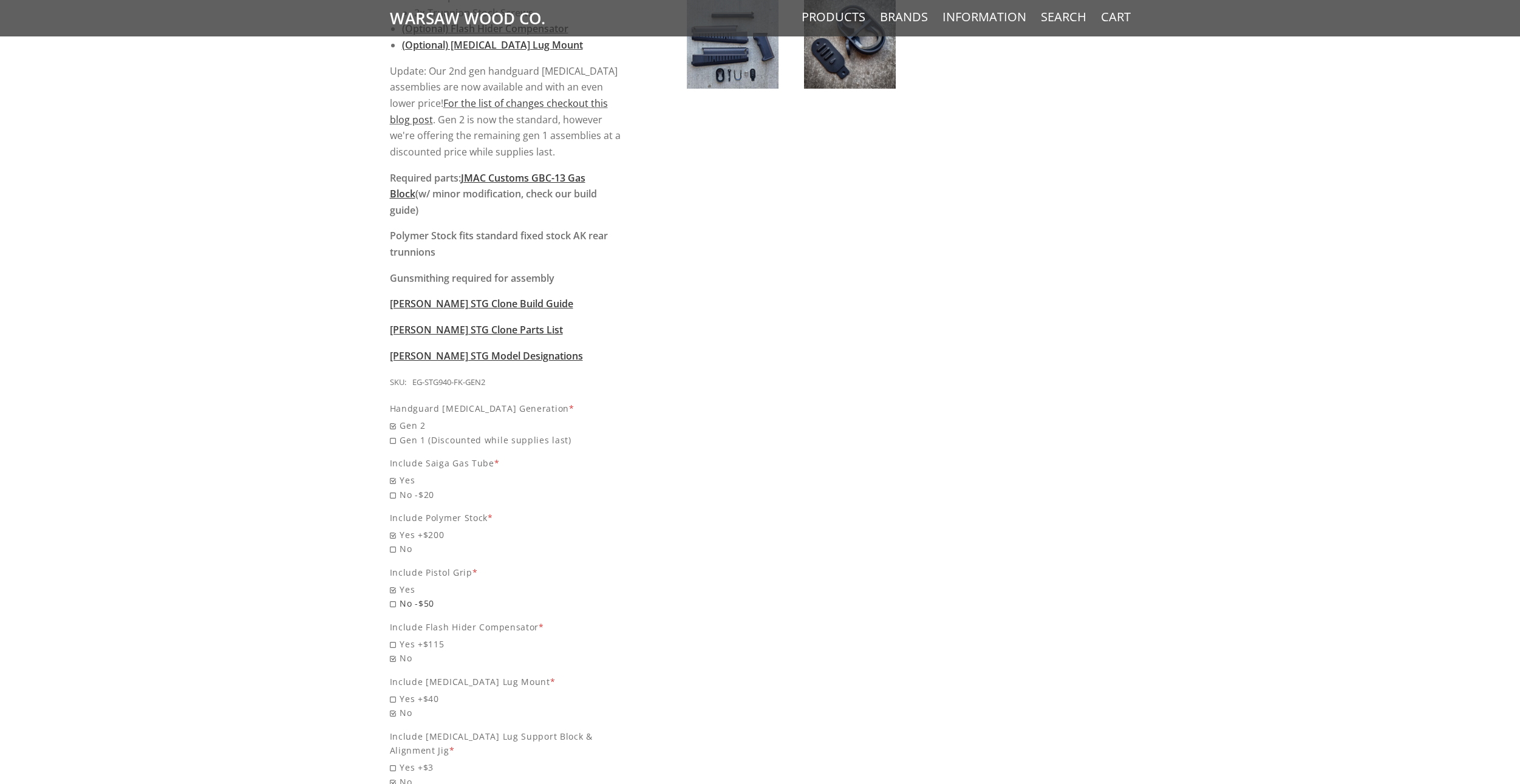
radio input "true"
click at [414, 637] on span "Yes +$115" at bounding box center [506, 644] width 233 height 14
click at [414, 637] on input "Yes +$115" at bounding box center [474, 637] width 170 height 1
radio input "true"
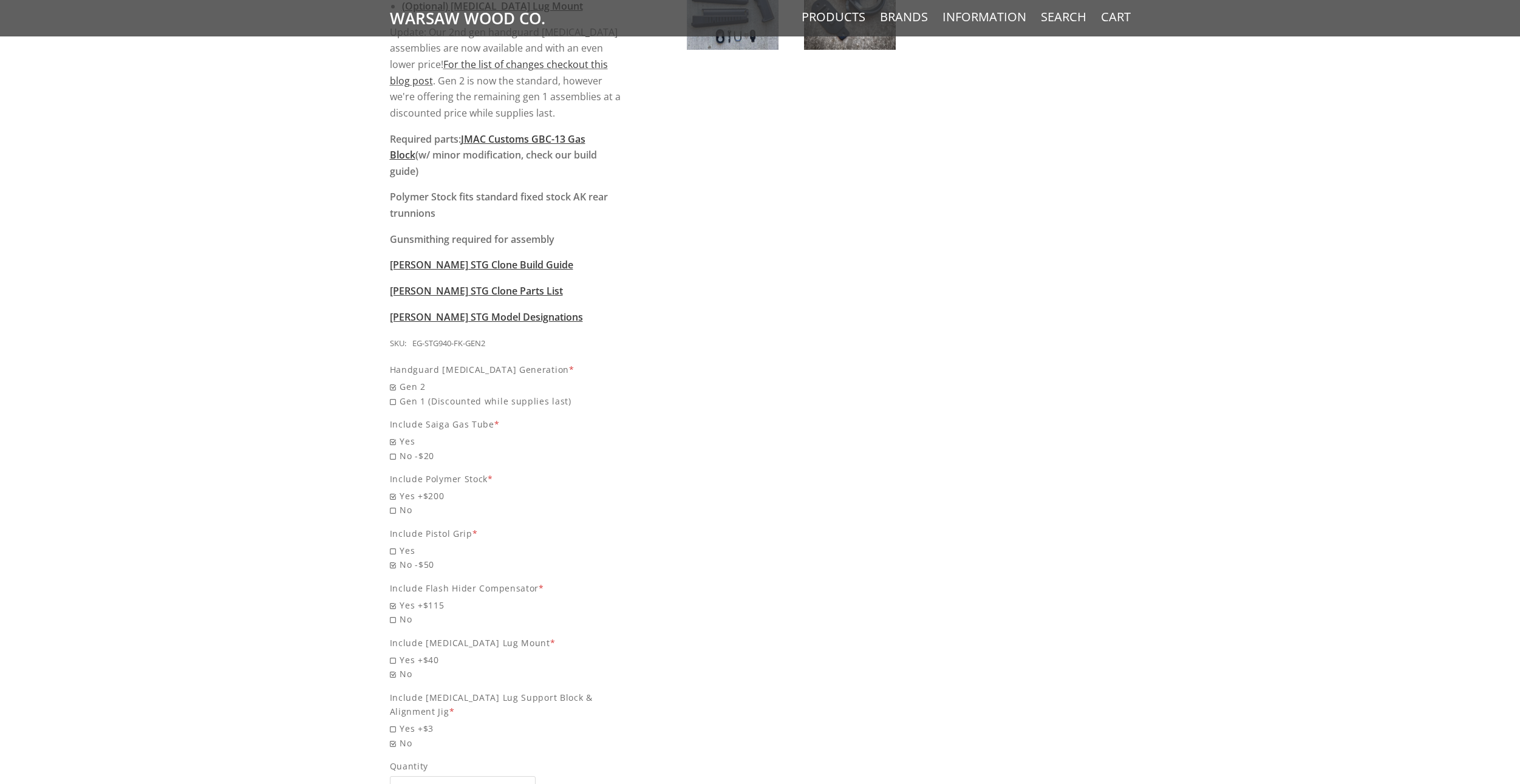
scroll to position [1033, 0]
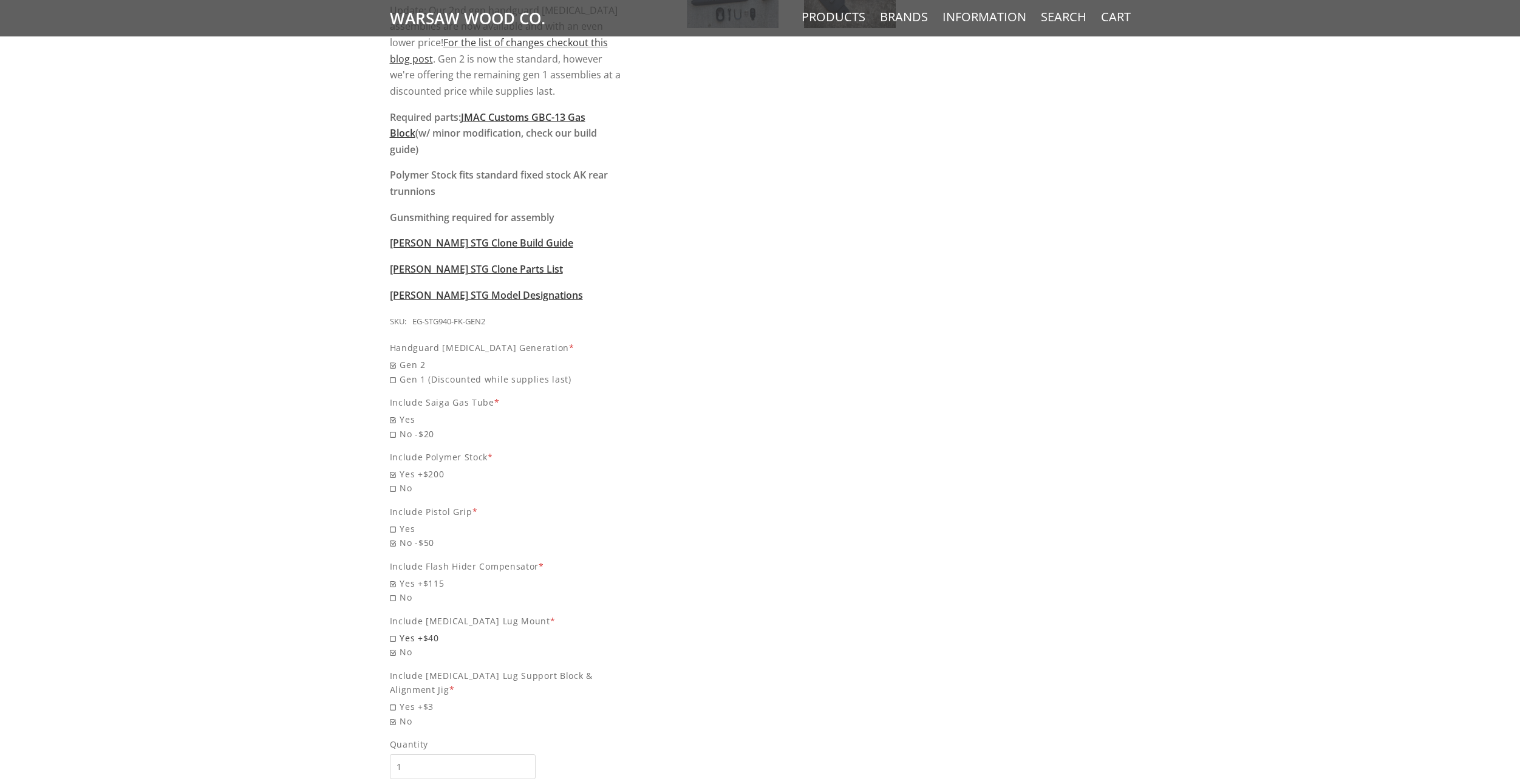
click at [404, 631] on span "Yes +$40" at bounding box center [506, 637] width 233 height 14
click at [404, 631] on input "Yes +$40" at bounding box center [474, 631] width 170 height 1
radio input "true"
click at [408, 699] on span "Yes +$3" at bounding box center [506, 706] width 233 height 14
click at [408, 699] on input "Yes +$3" at bounding box center [474, 699] width 170 height 1
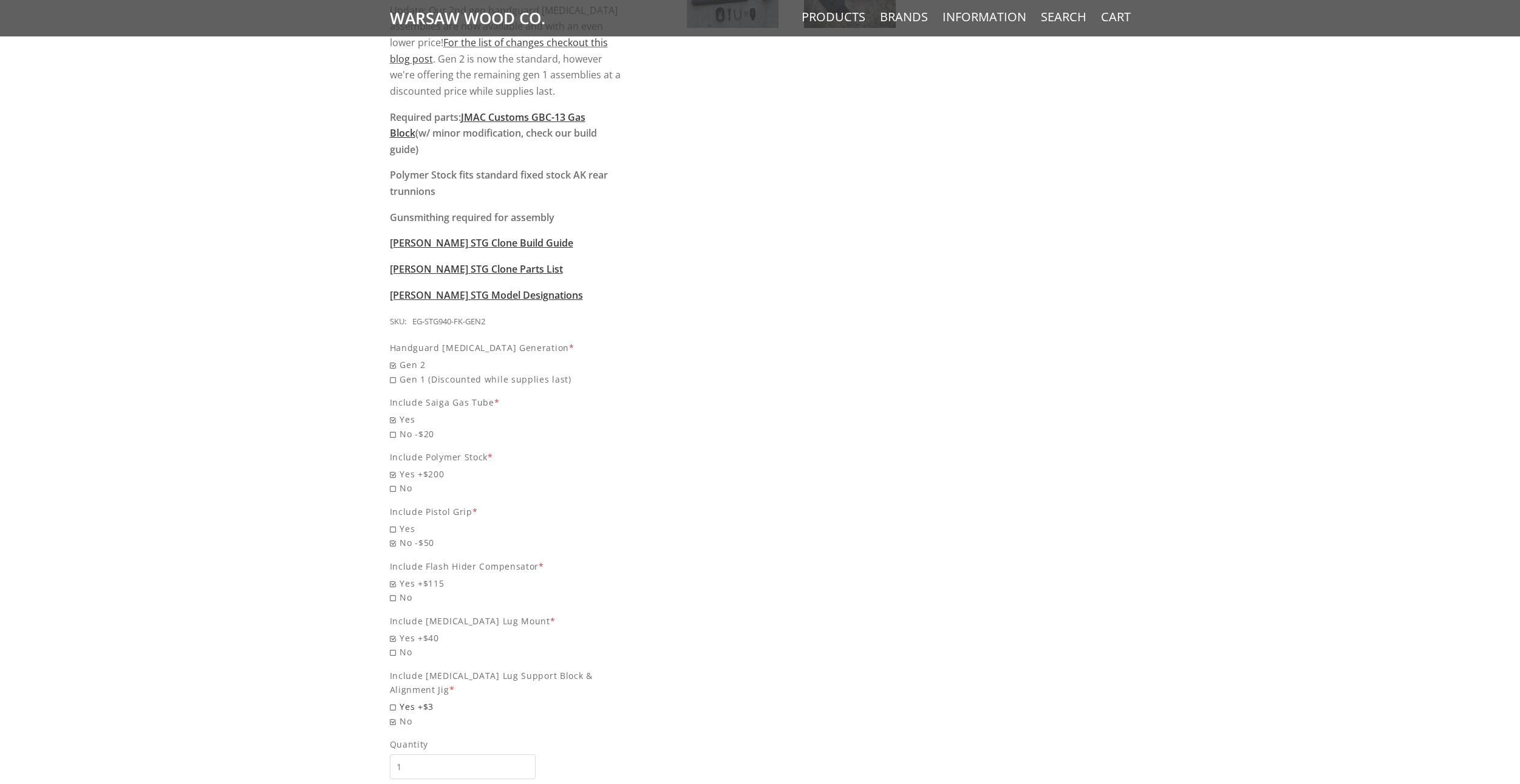
radio input "true"
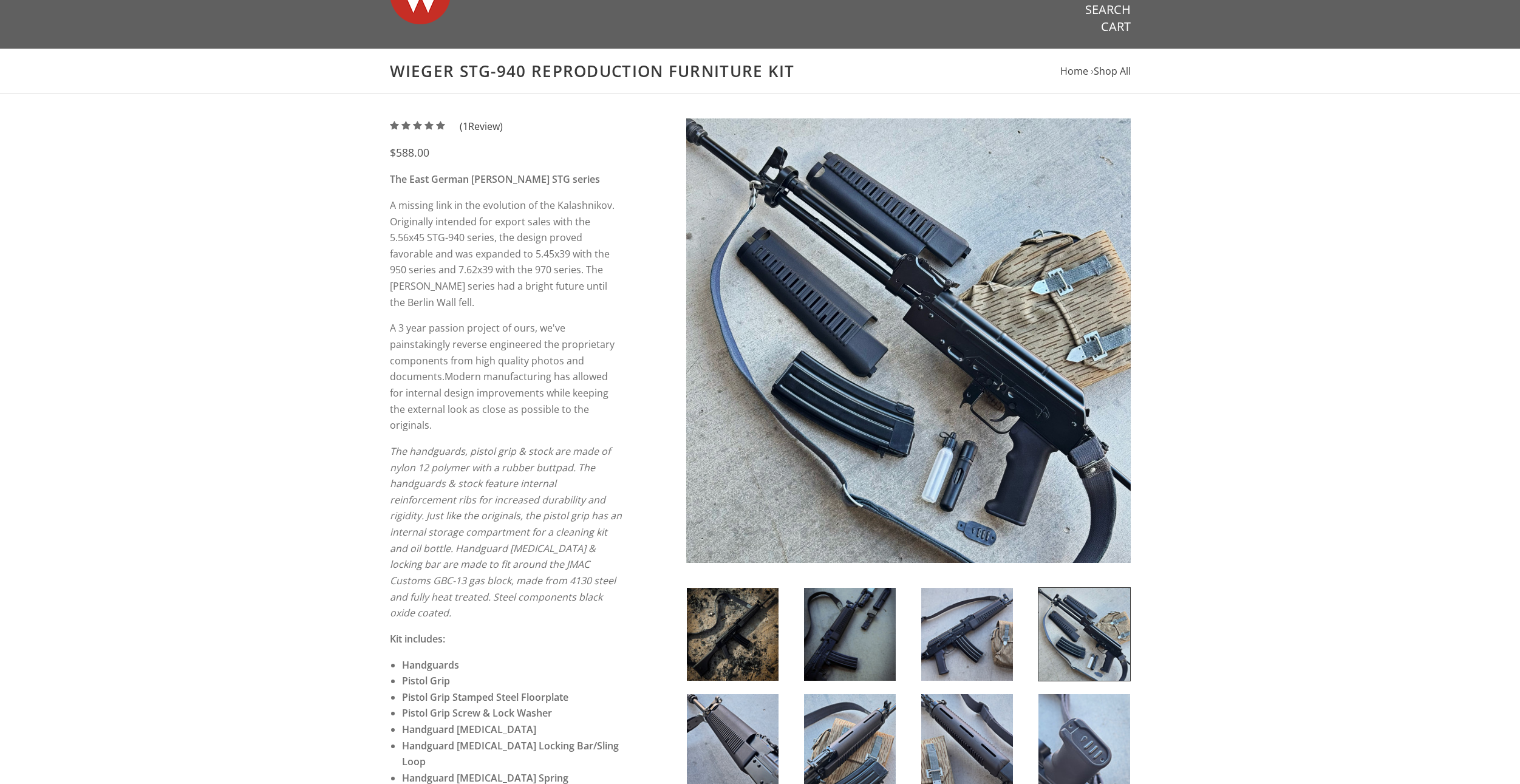
scroll to position [0, 0]
